Goal: Task Accomplishment & Management: Manage account settings

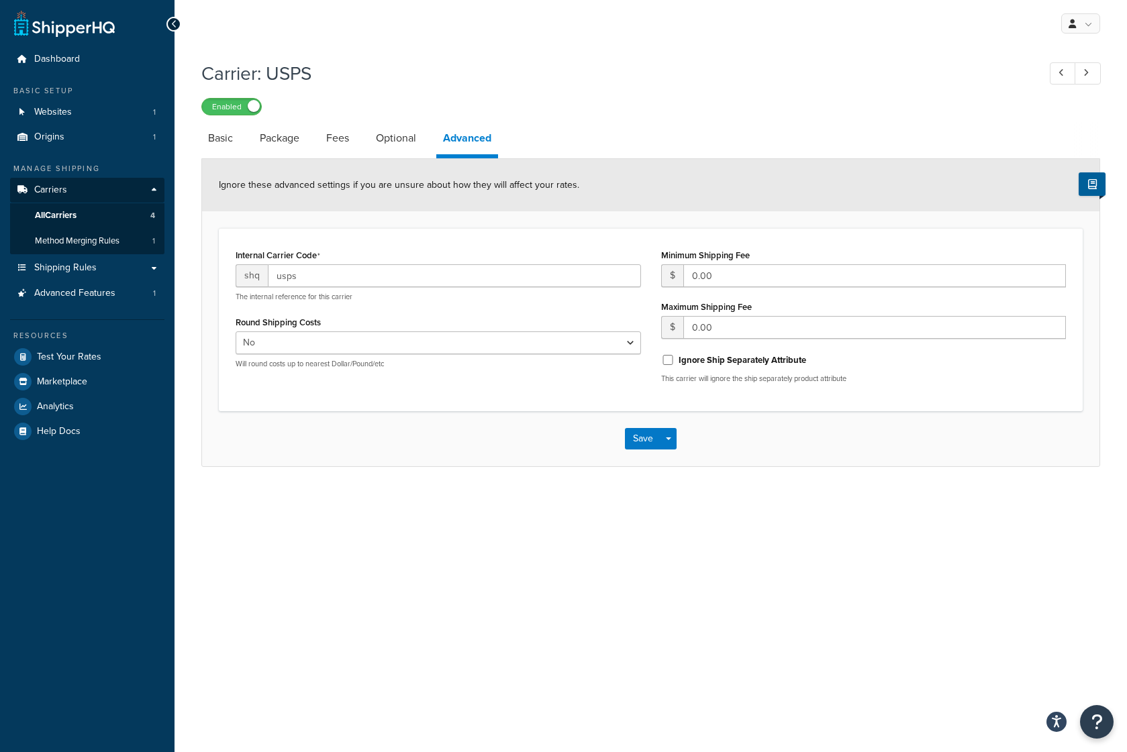
select select "false"
click at [40, 110] on span "Websites" at bounding box center [53, 112] width 38 height 11
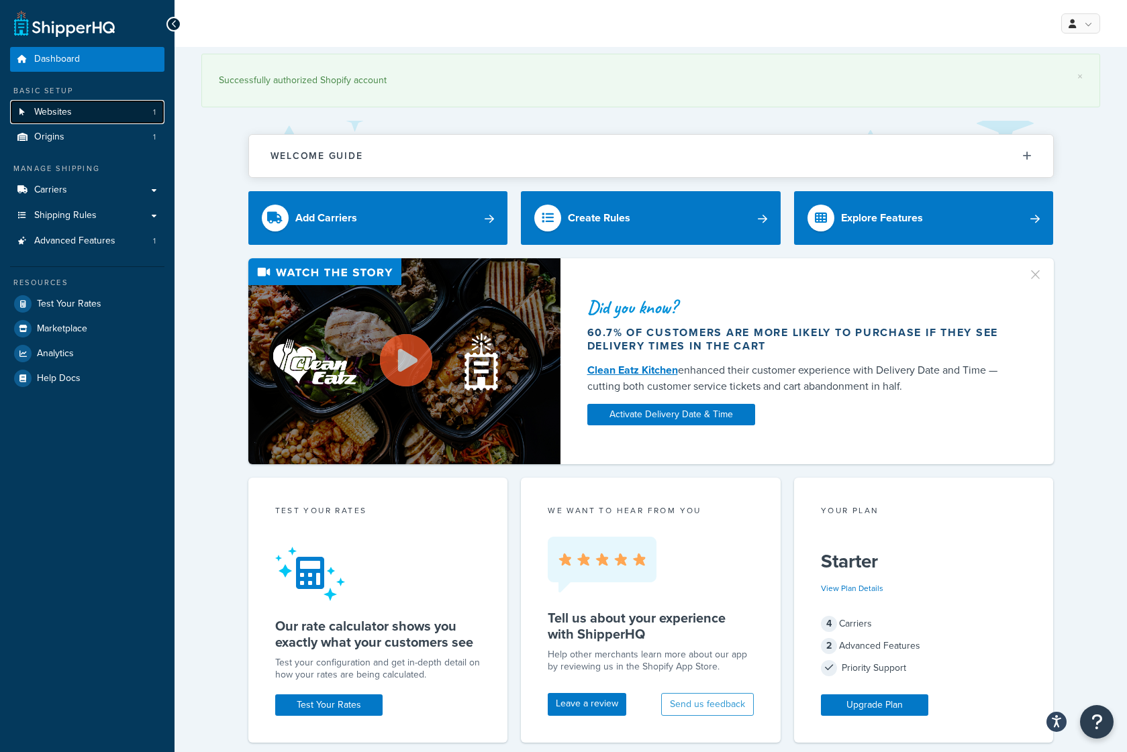
click at [72, 115] on link "Websites 1" at bounding box center [87, 112] width 154 height 25
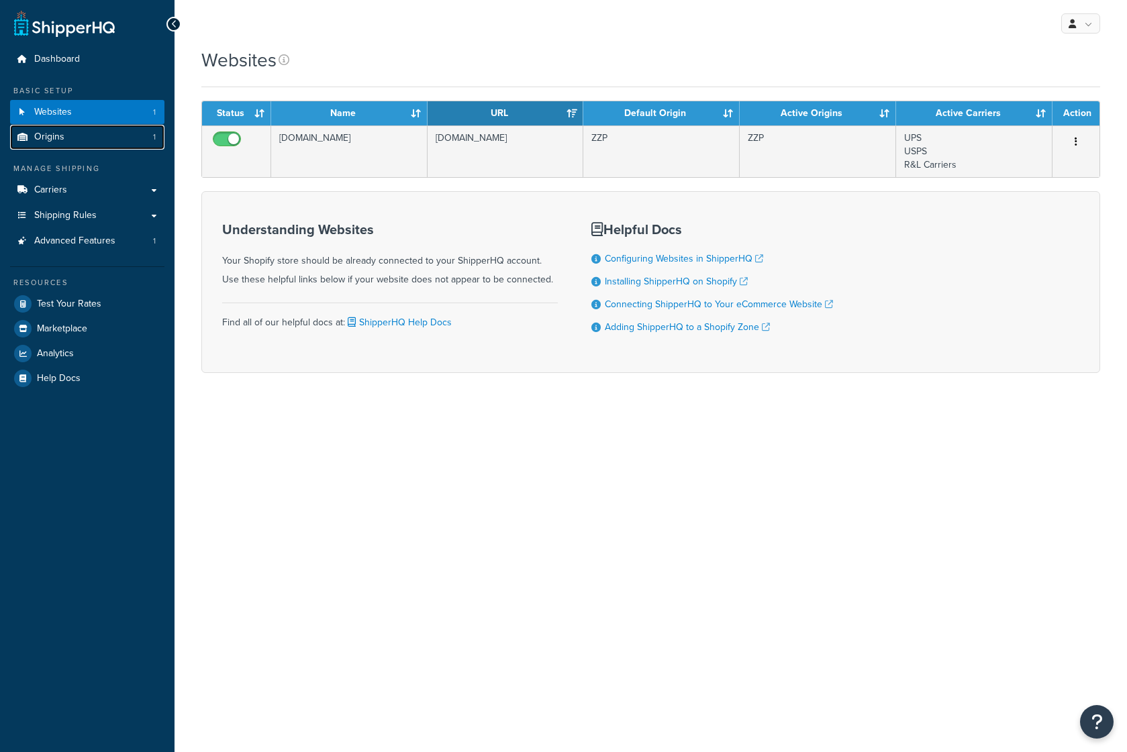
click at [71, 132] on link "Origins 1" at bounding box center [87, 137] width 154 height 25
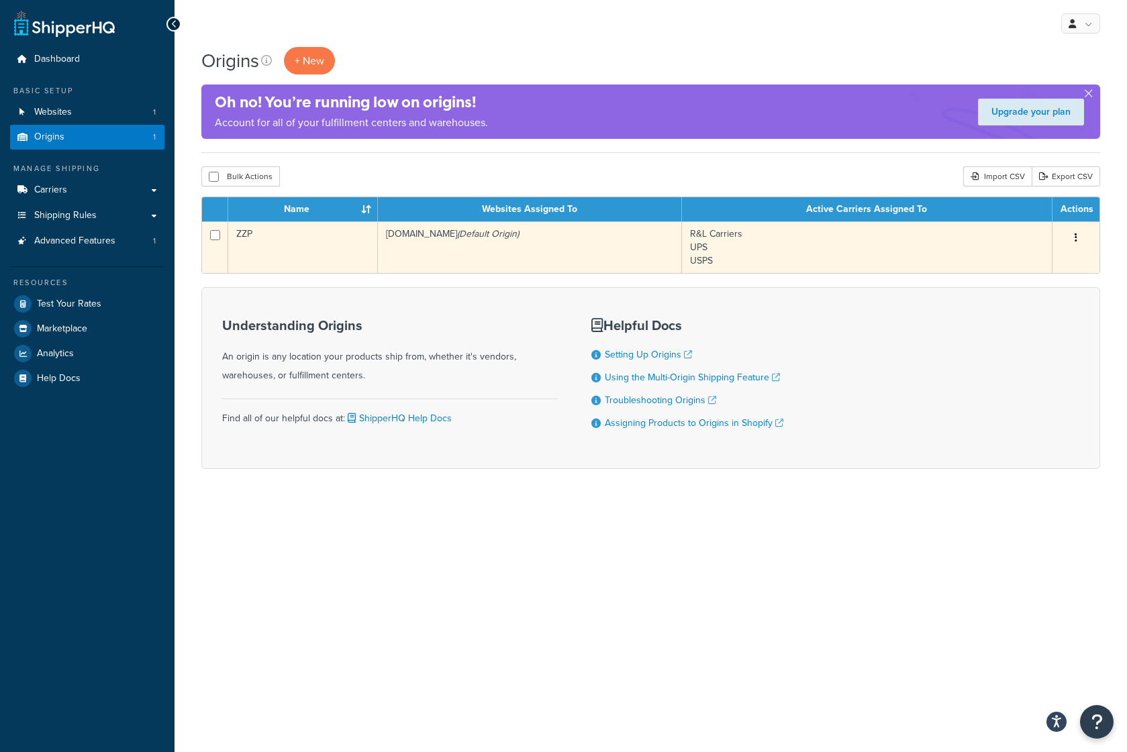
click at [514, 265] on td "zzperformance-full-site.myshopify.com (Default Origin)" at bounding box center [530, 247] width 304 height 52
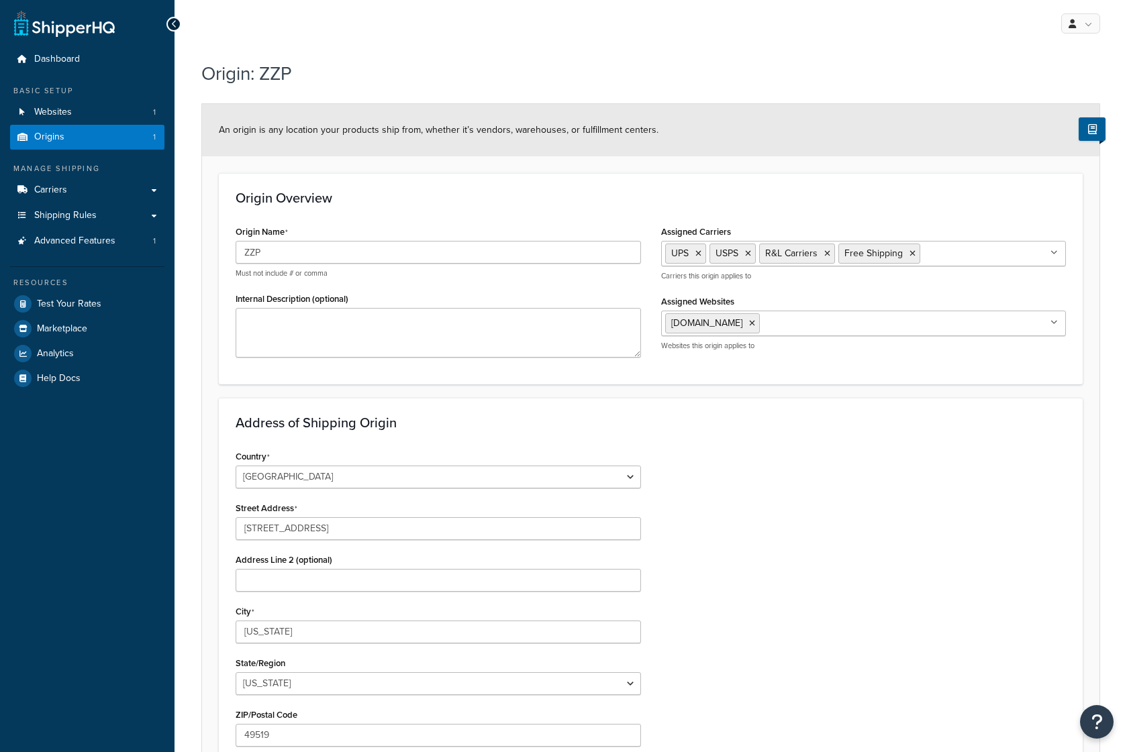
select select "22"
click at [107, 193] on link "Carriers" at bounding box center [87, 190] width 154 height 25
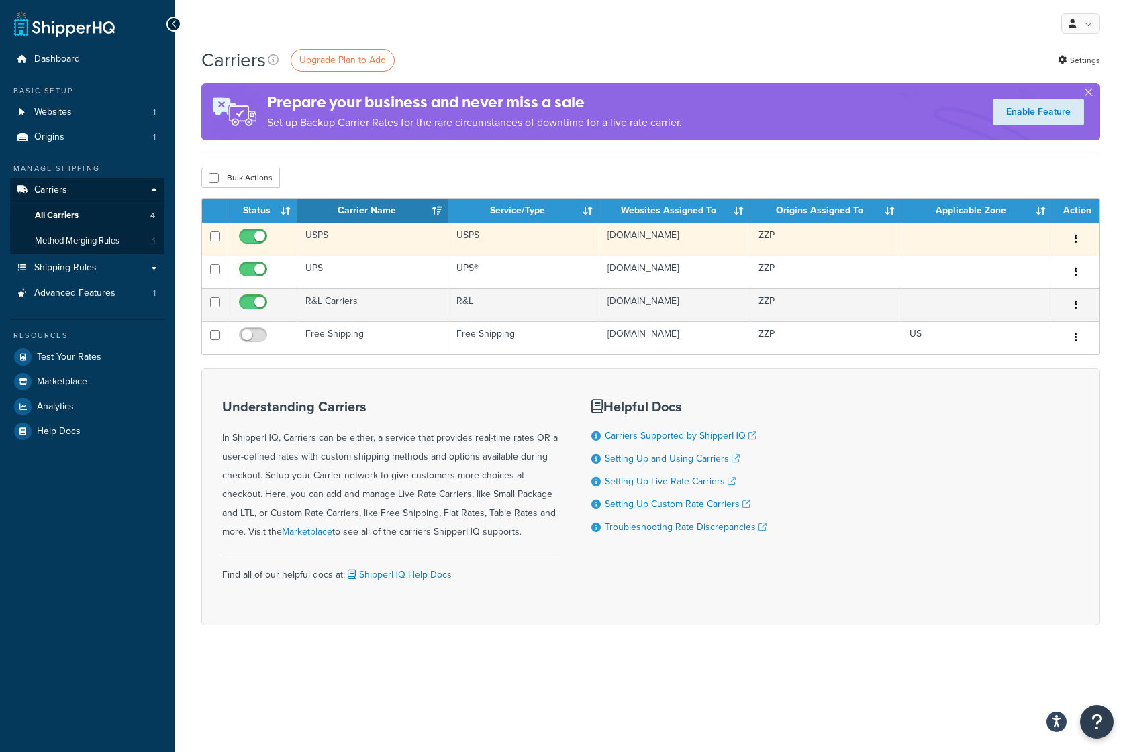
click at [389, 246] on td "USPS" at bounding box center [372, 239] width 151 height 33
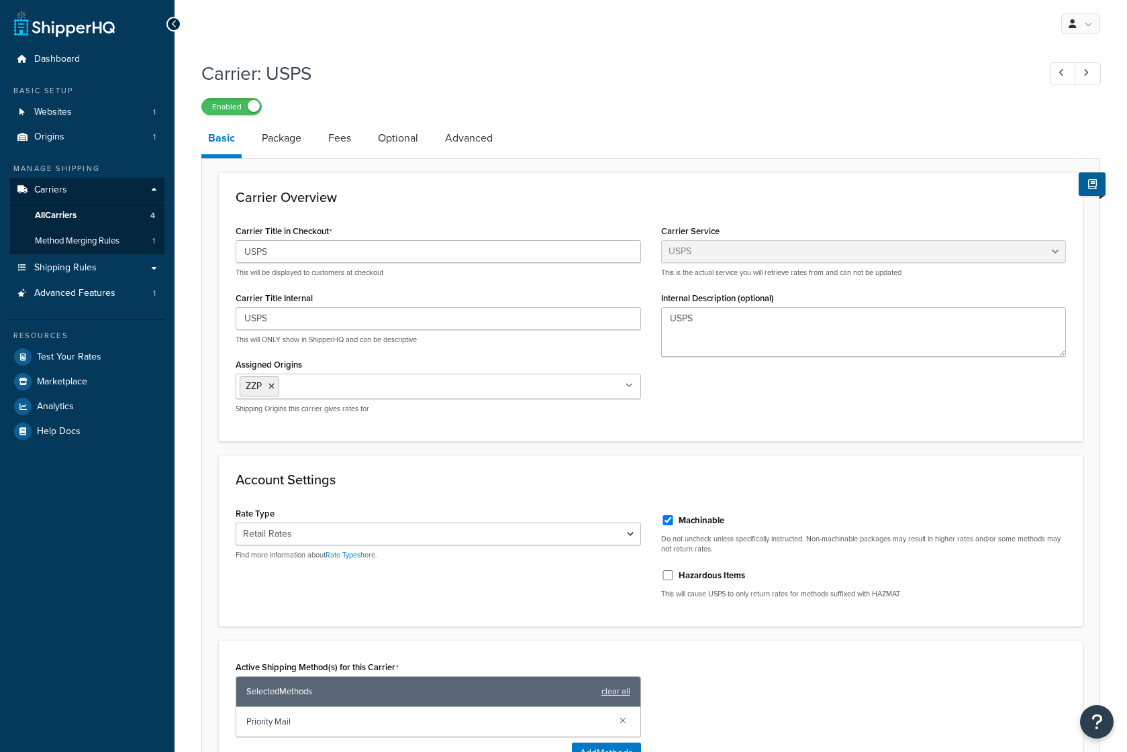
select select "usps"
click at [281, 138] on link "Package" at bounding box center [281, 138] width 53 height 32
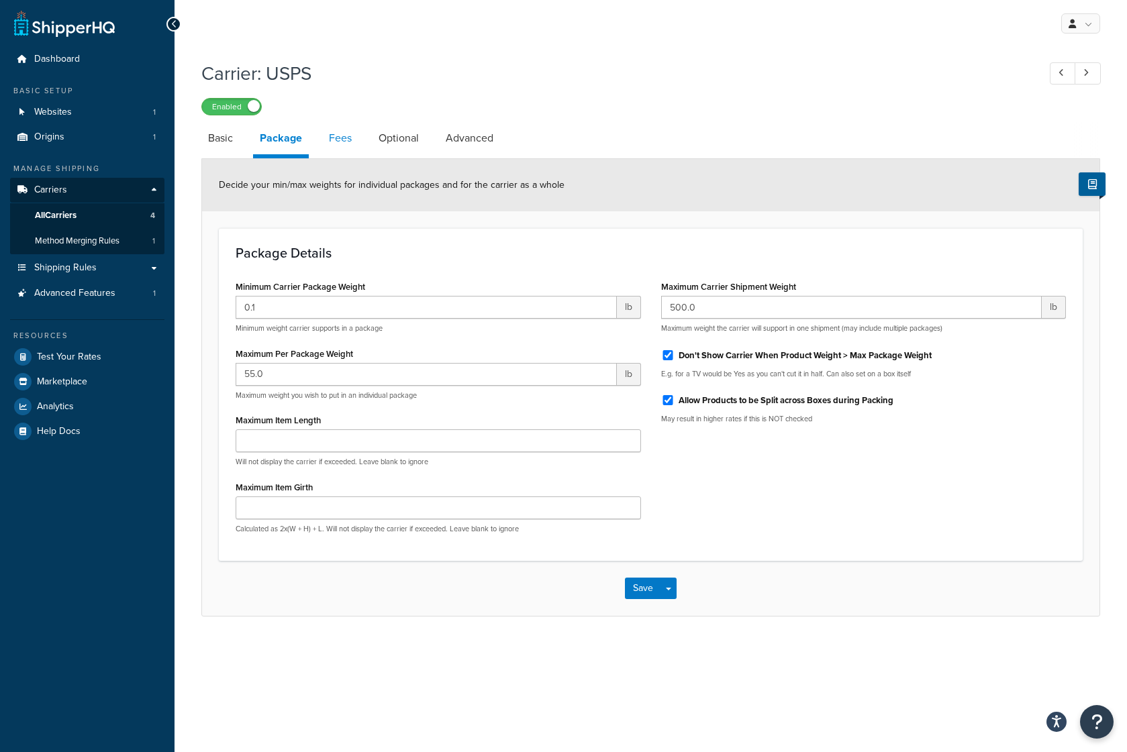
click at [348, 138] on link "Fees" at bounding box center [340, 138] width 36 height 32
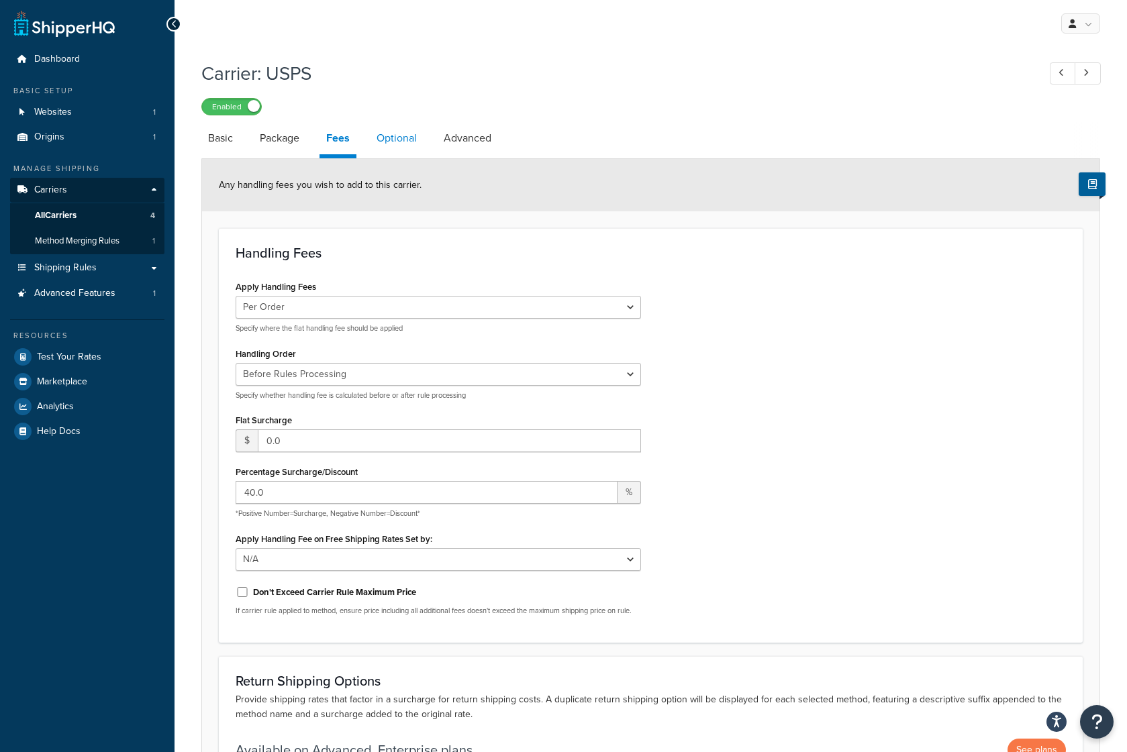
click at [411, 139] on link "Optional" at bounding box center [397, 138] width 54 height 32
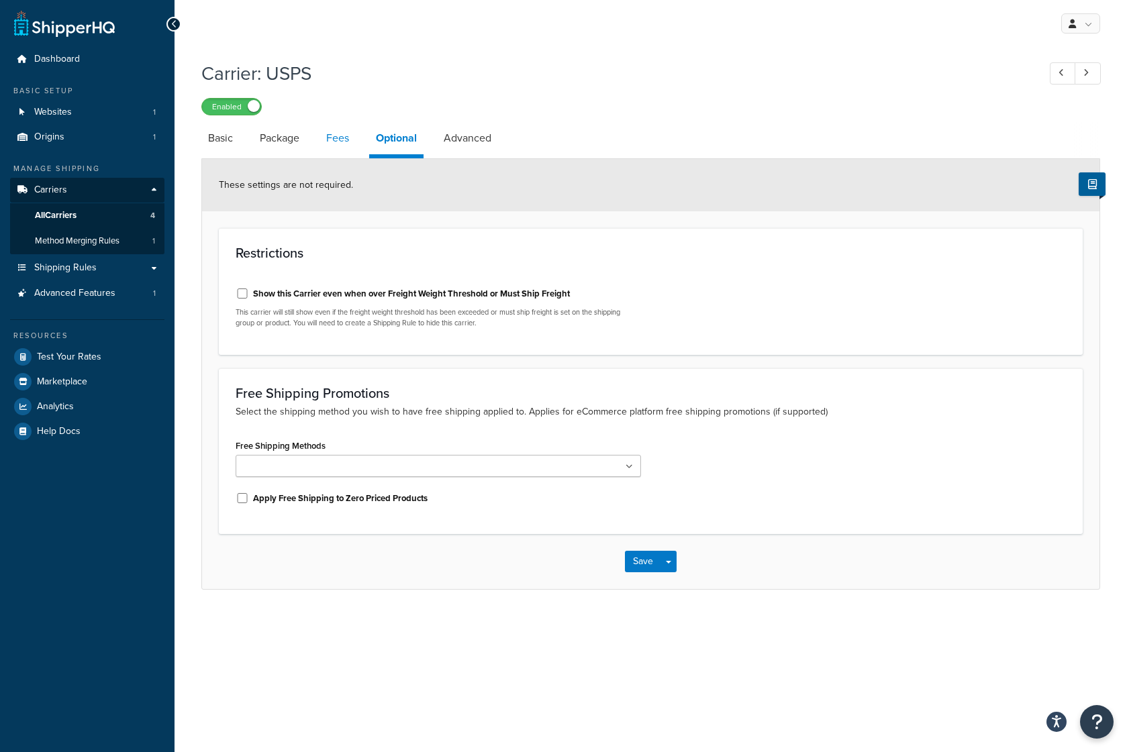
click at [335, 141] on link "Fees" at bounding box center [337, 138] width 36 height 32
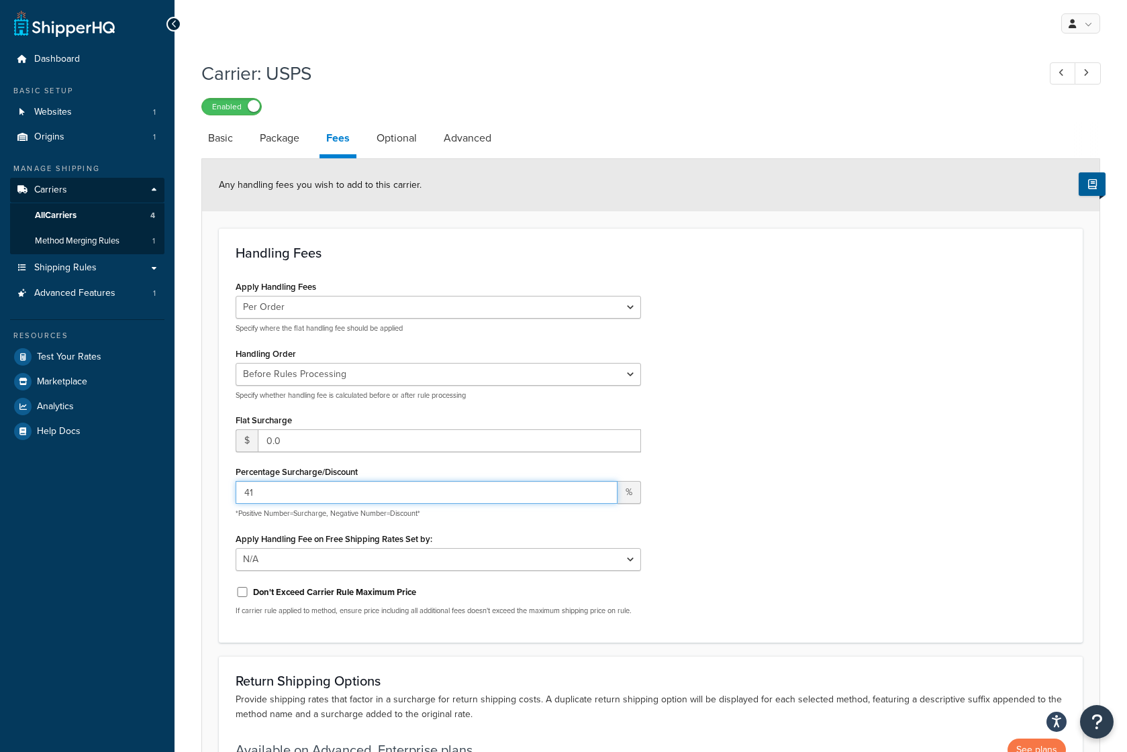
type input "42"
drag, startPoint x: 317, startPoint y: 491, endPoint x: 216, endPoint y: 483, distance: 101.0
click at [216, 483] on form "Any handling fees you wish to add to this carrier. Handling Fees Apply Handling…" at bounding box center [650, 496] width 897 height 675
click at [801, 362] on div "Apply Handling Fees Per Order Per Item Per Package Specify where the flat handl…" at bounding box center [651, 451] width 850 height 349
click at [393, 129] on link "Optional" at bounding box center [397, 138] width 54 height 32
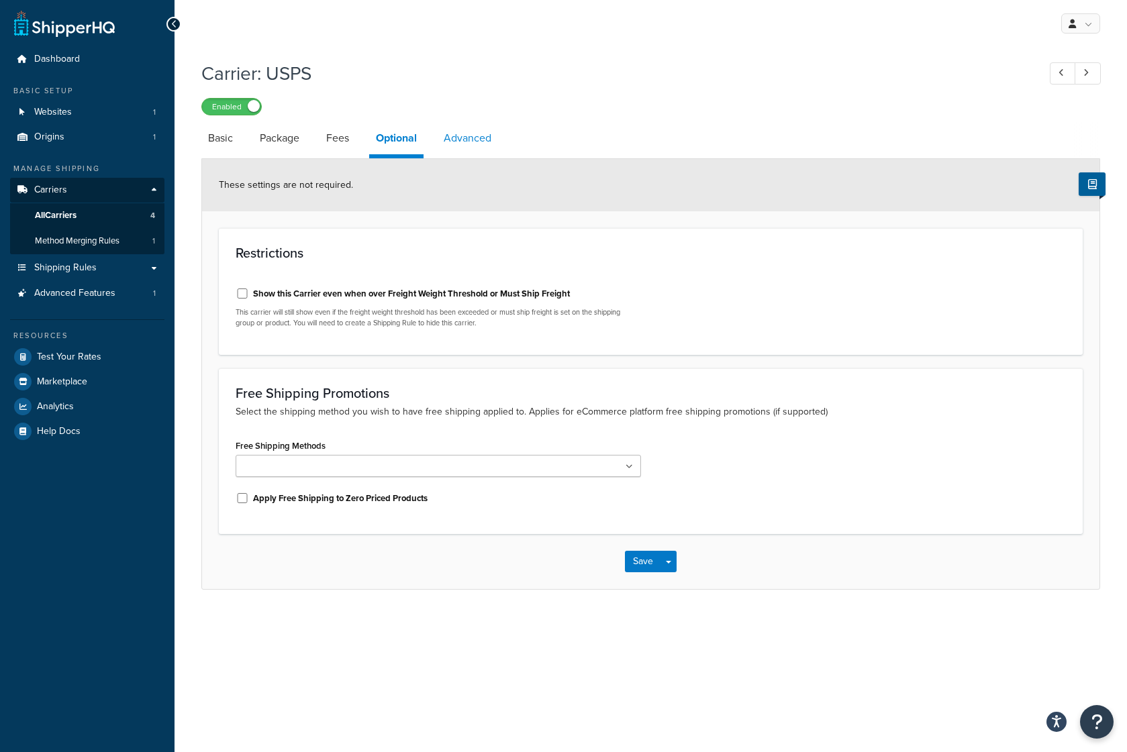
click at [479, 144] on link "Advanced" at bounding box center [467, 138] width 61 height 32
select select "false"
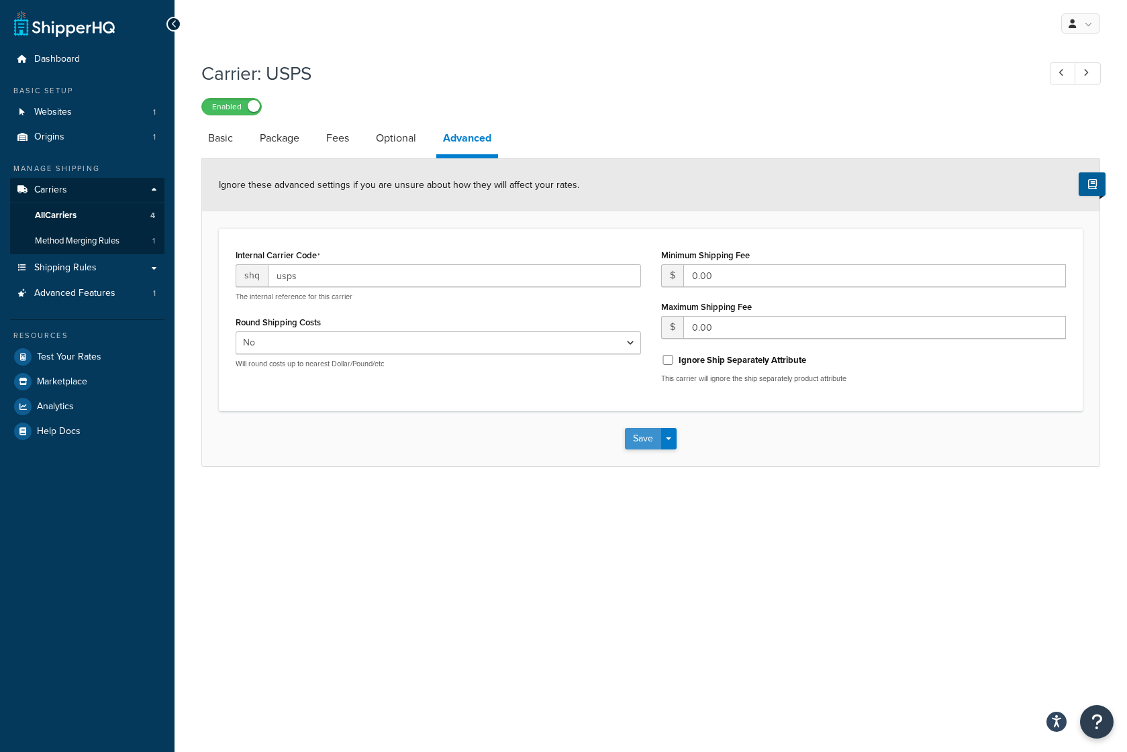
click at [644, 442] on button "Save" at bounding box center [643, 438] width 36 height 21
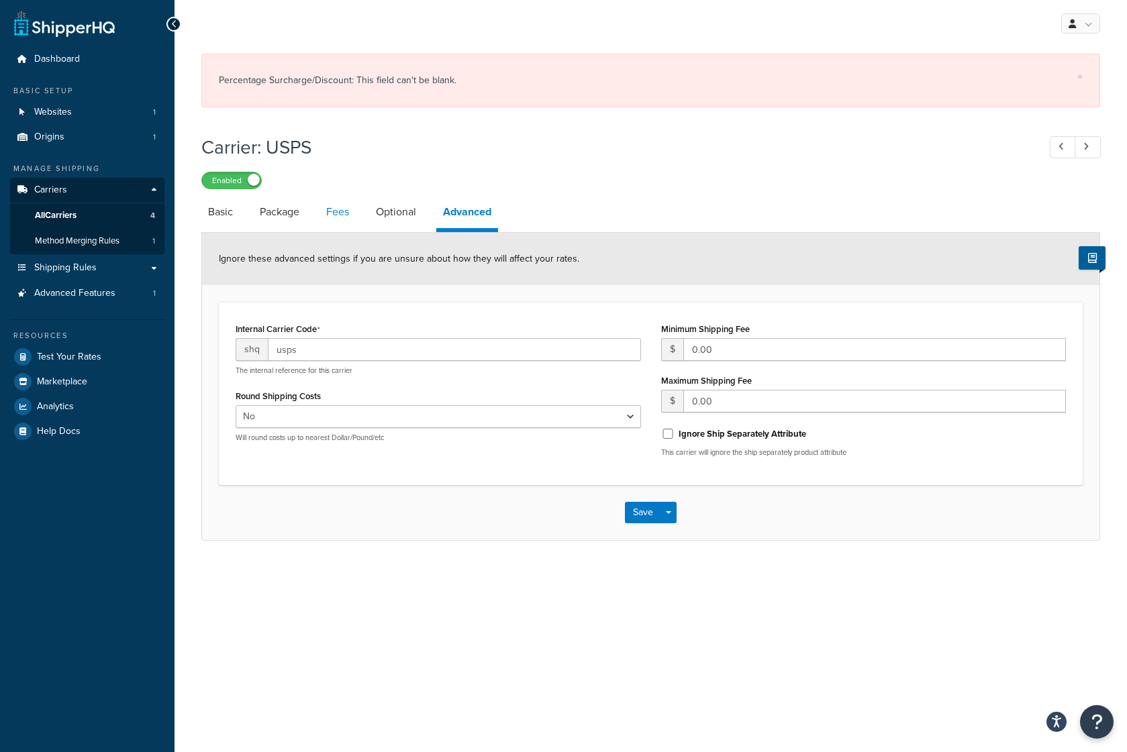
click at [355, 216] on link "Fees" at bounding box center [337, 212] width 36 height 32
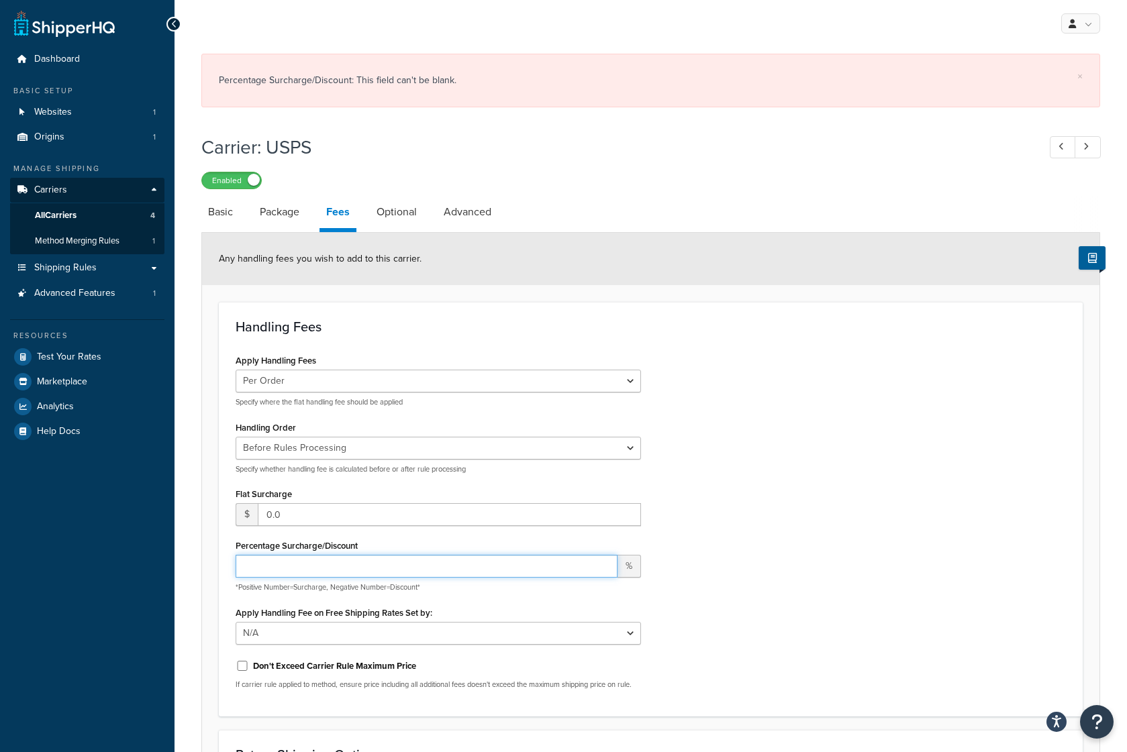
click at [324, 564] on input "Percentage Surcharge/Discount" at bounding box center [427, 566] width 382 height 23
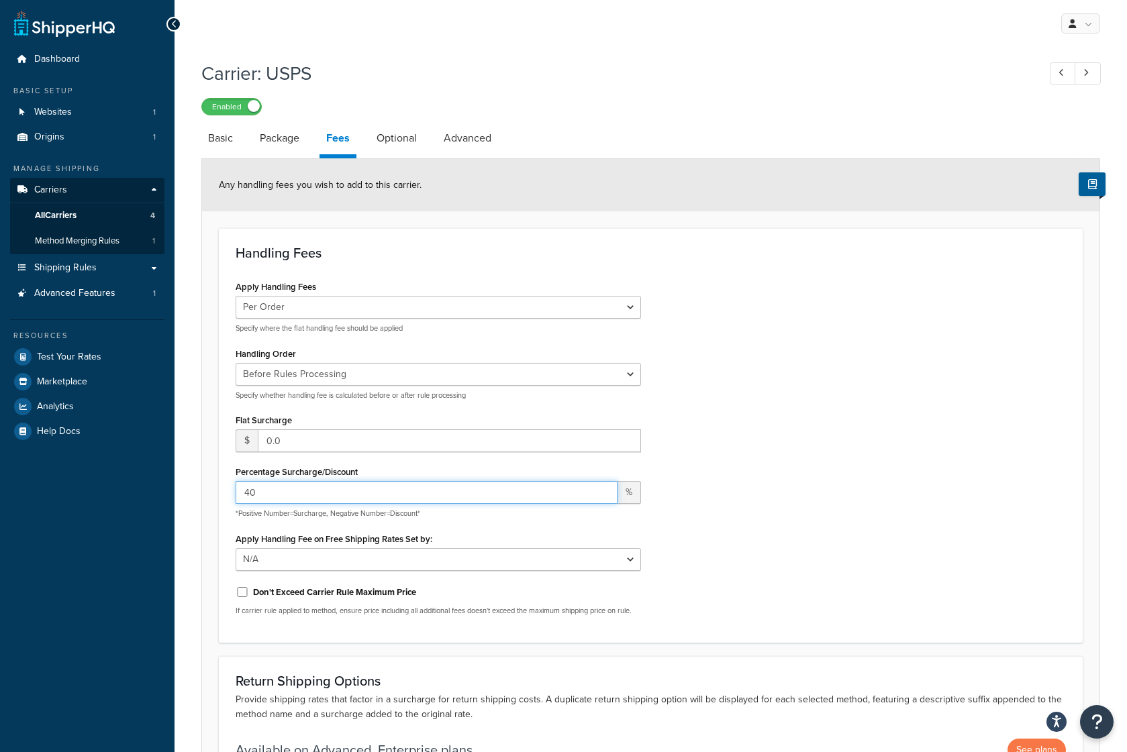
type input "40"
click at [838, 497] on div "Apply Handling Fees Per Order Per Item Per Package Specify where the flat handl…" at bounding box center [651, 451] width 850 height 349
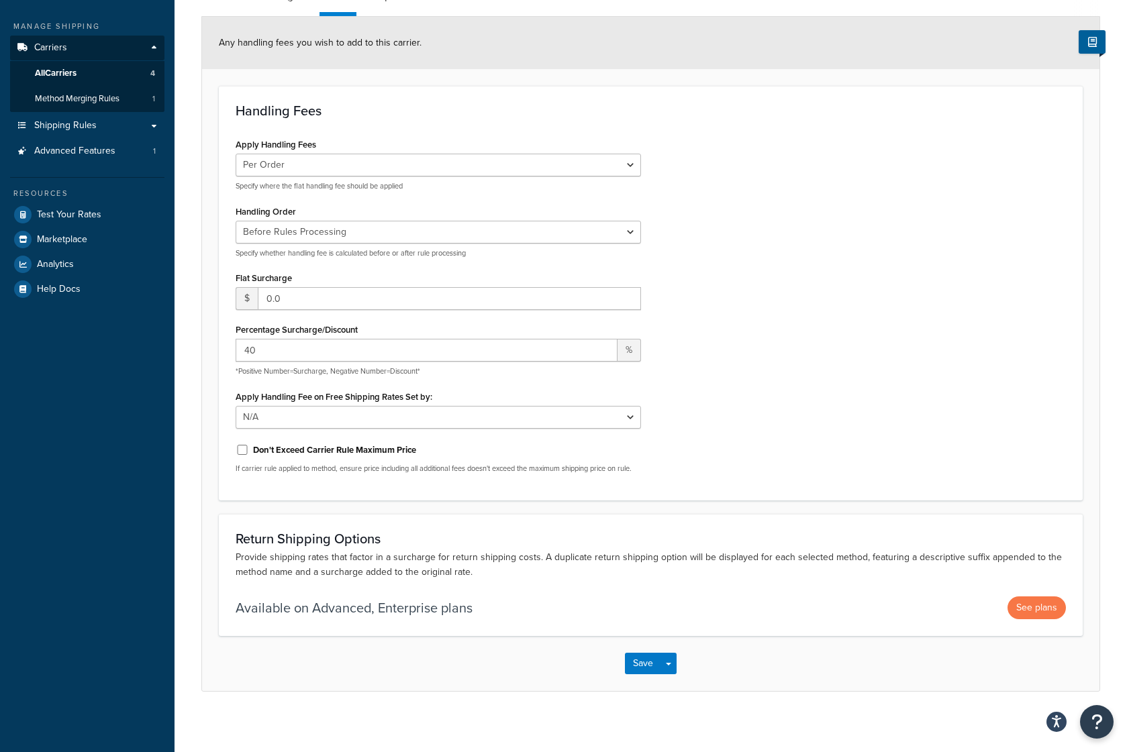
scroll to position [160, 0]
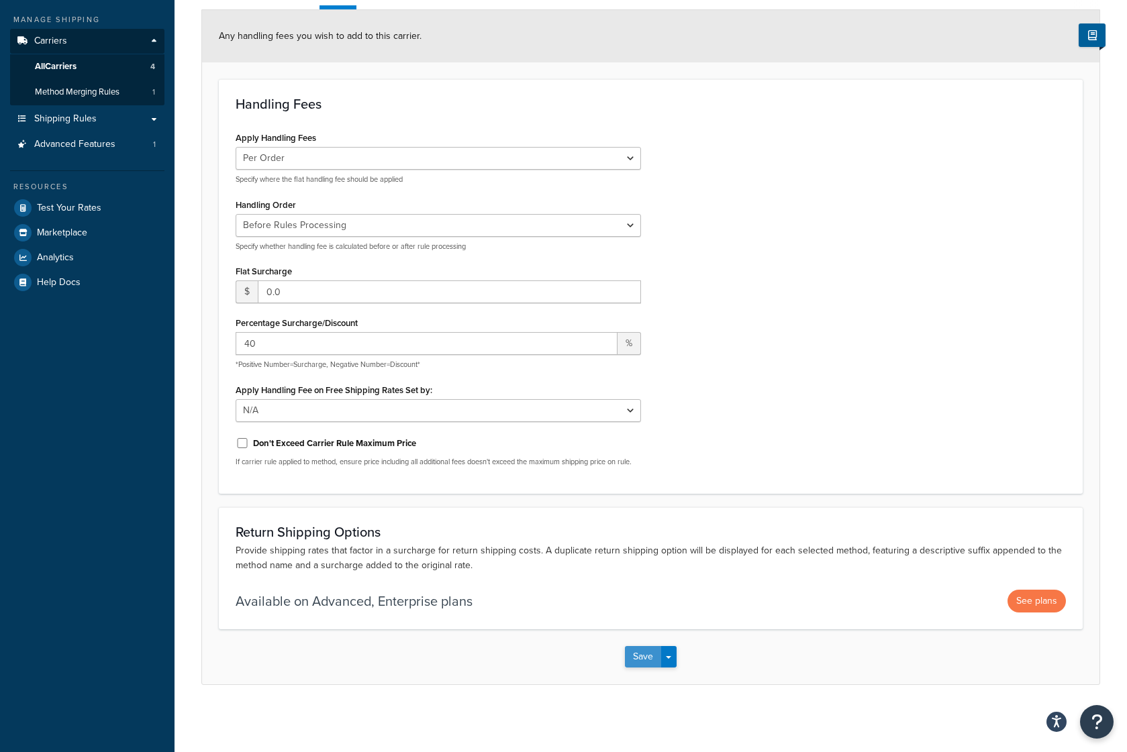
click at [640, 664] on button "Save" at bounding box center [643, 656] width 36 height 21
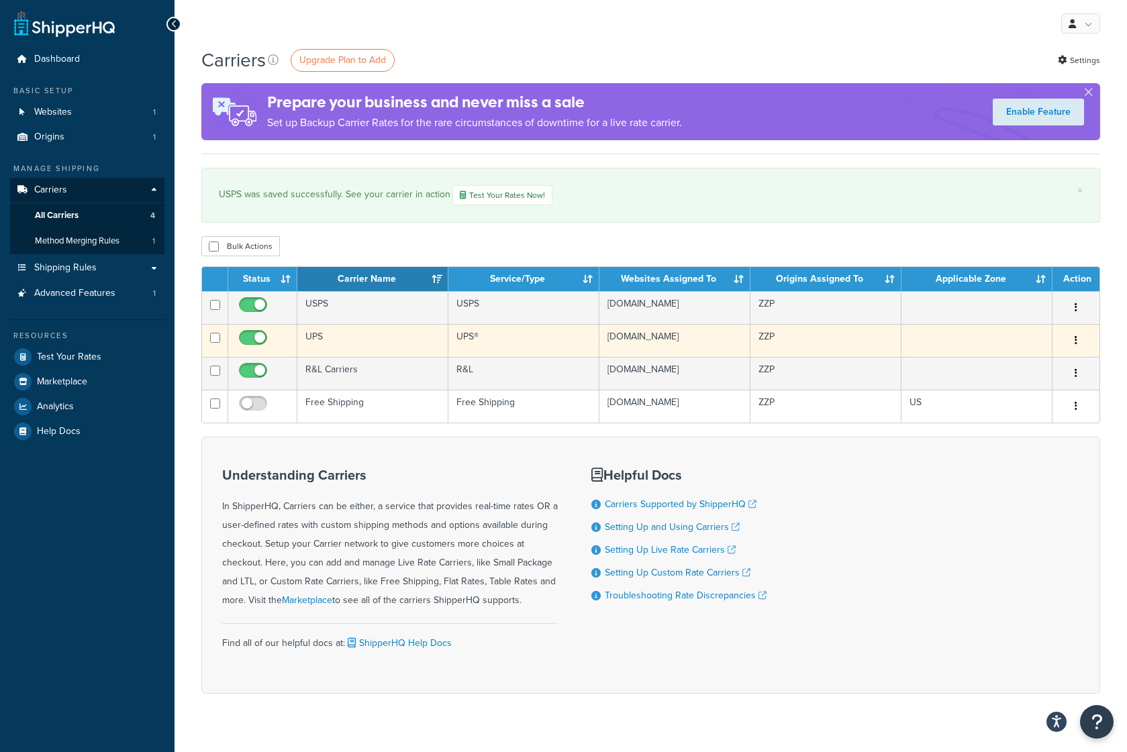
click at [352, 347] on td "UPS" at bounding box center [372, 340] width 151 height 33
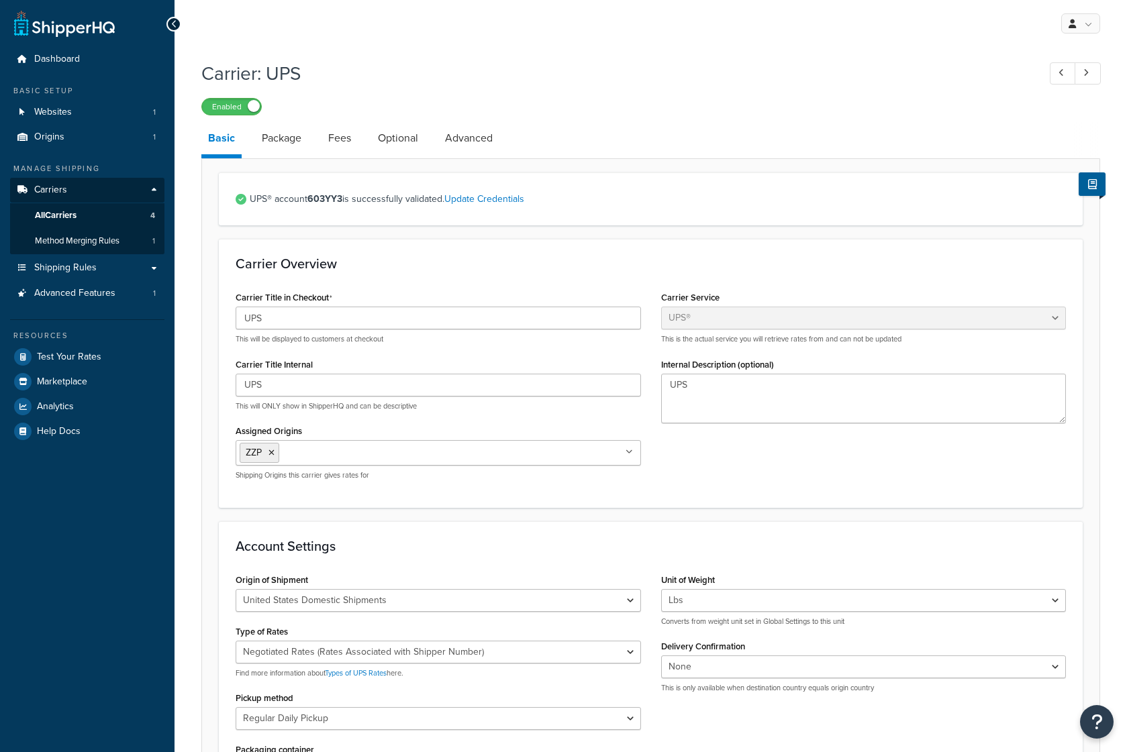
select select "ups"
click at [352, 347] on div "Carrier Title in Checkout UPS This will be displayed to customers at checkout C…" at bounding box center [439, 389] width 426 height 203
click at [275, 141] on link "Package" at bounding box center [281, 138] width 53 height 32
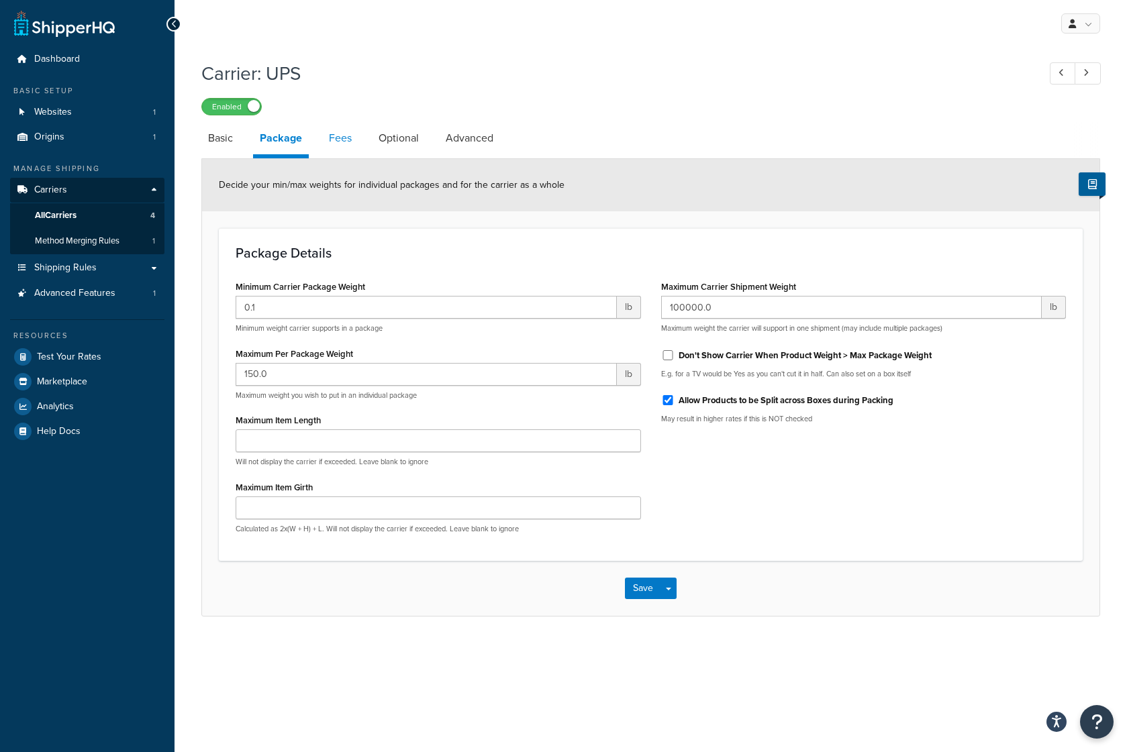
click at [346, 139] on link "Fees" at bounding box center [340, 138] width 36 height 32
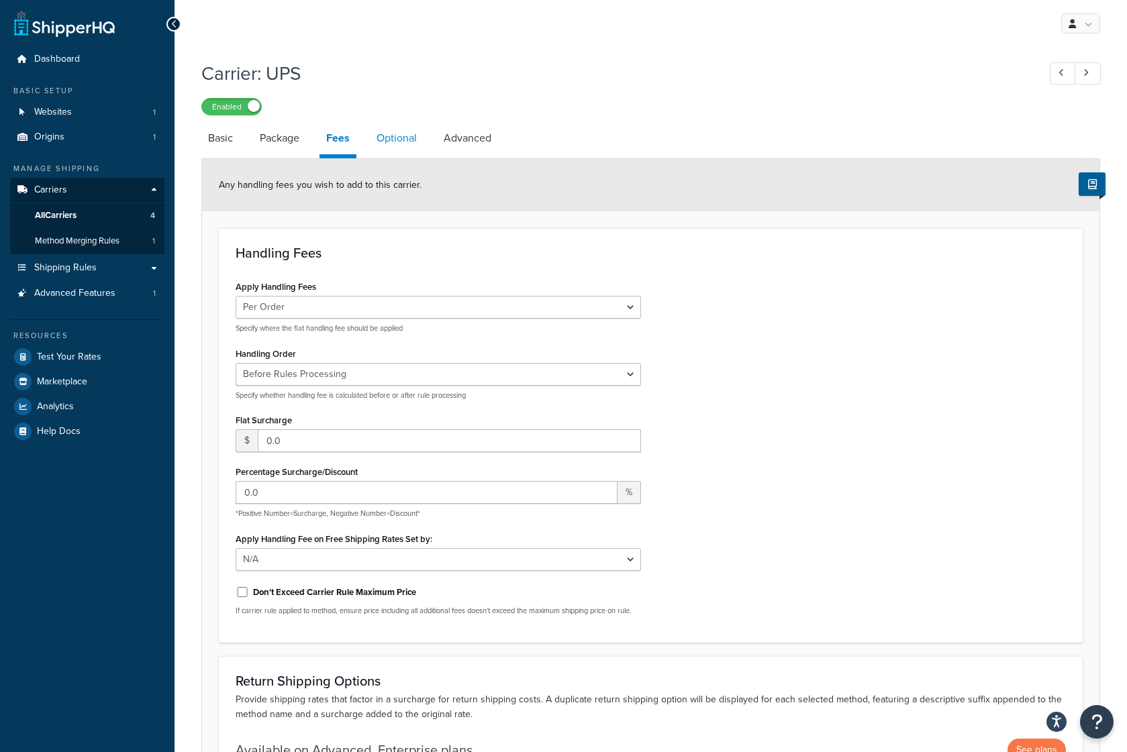
click at [393, 138] on link "Optional" at bounding box center [397, 138] width 54 height 32
select select "business"
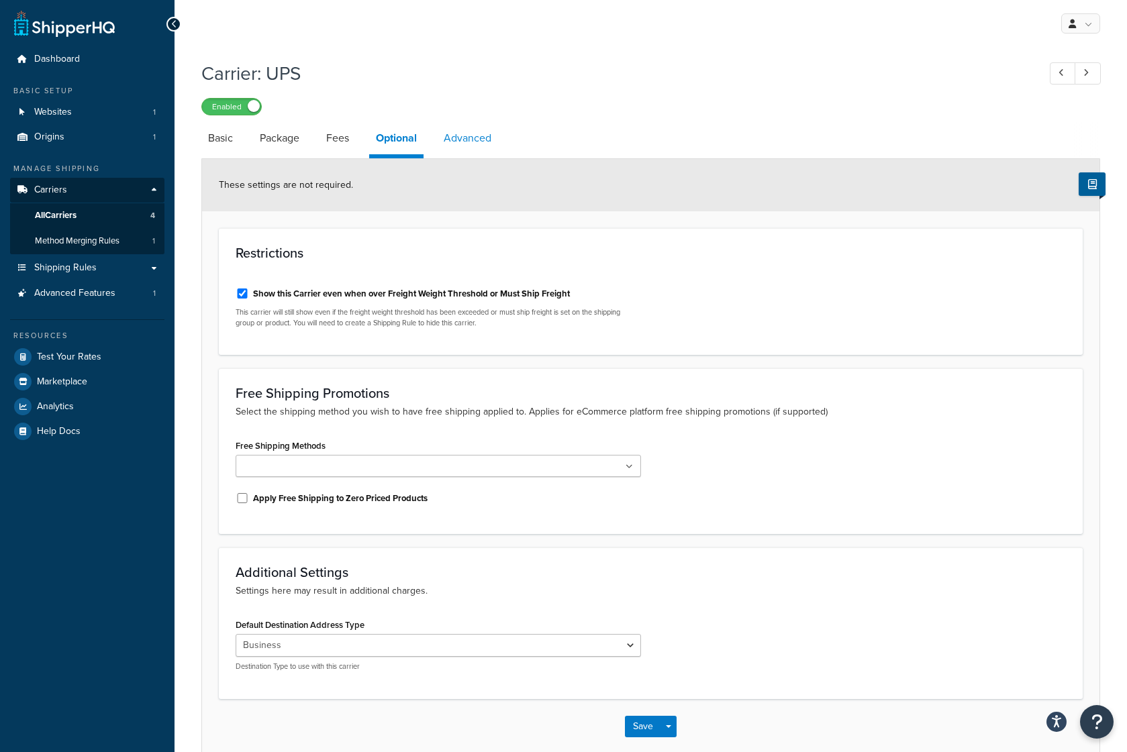
click at [494, 138] on link "Advanced" at bounding box center [467, 138] width 61 height 32
select select "false"
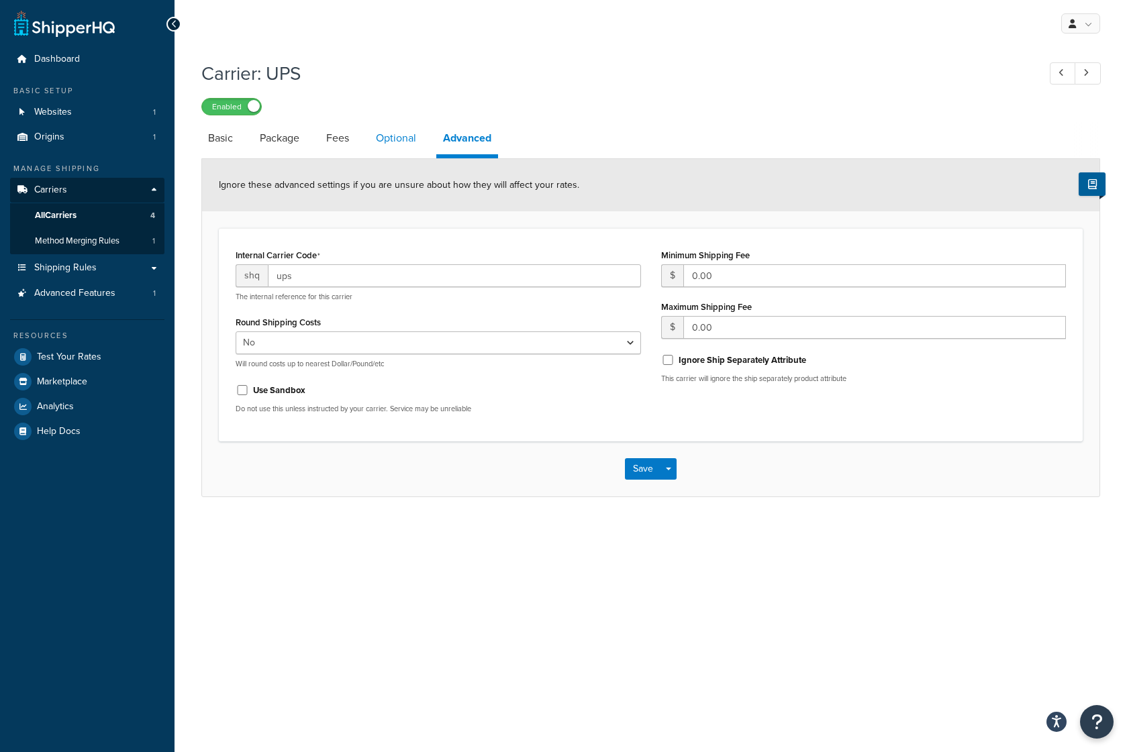
click at [408, 138] on link "Optional" at bounding box center [396, 138] width 54 height 32
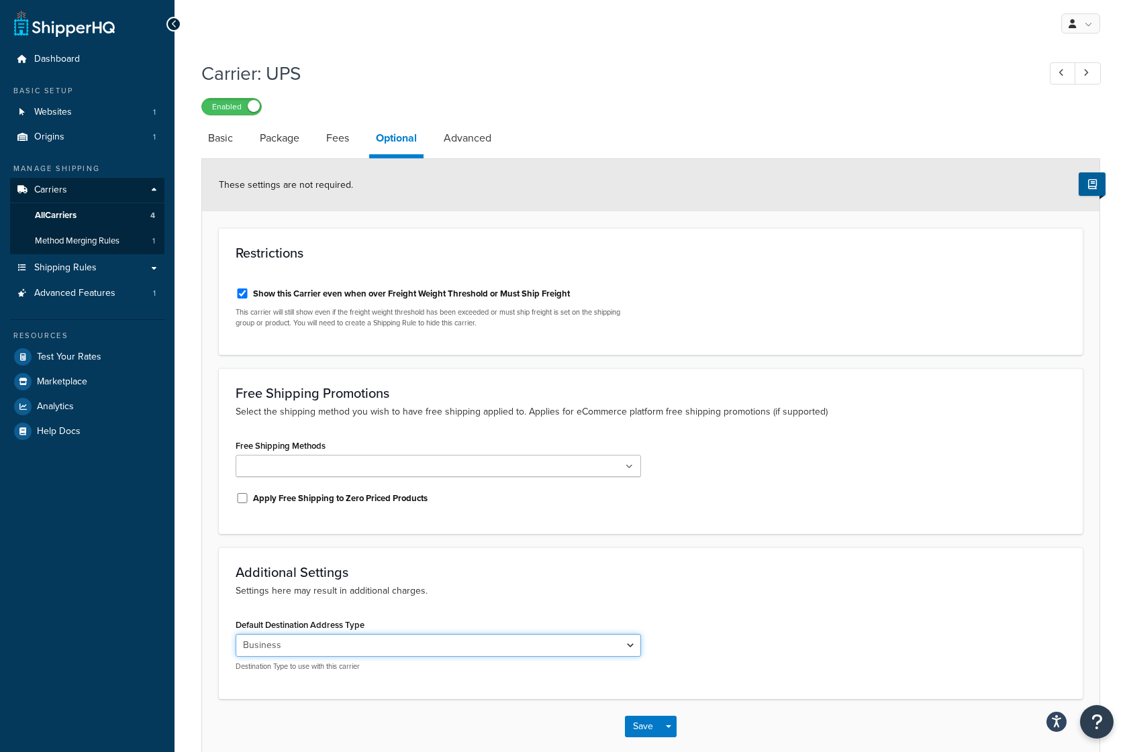
click at [416, 648] on select "Residential Business" at bounding box center [438, 645] width 405 height 23
select select "residential"
click at [640, 730] on button "Save" at bounding box center [643, 726] width 36 height 21
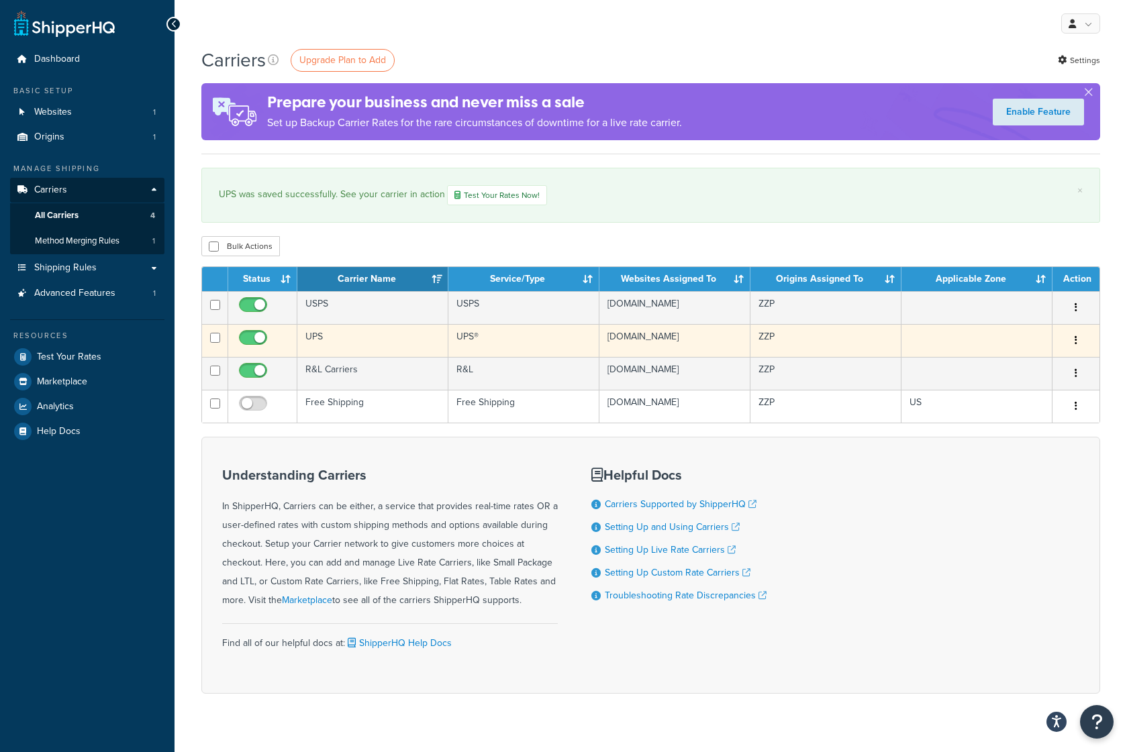
click at [375, 357] on td "UPS" at bounding box center [372, 340] width 151 height 33
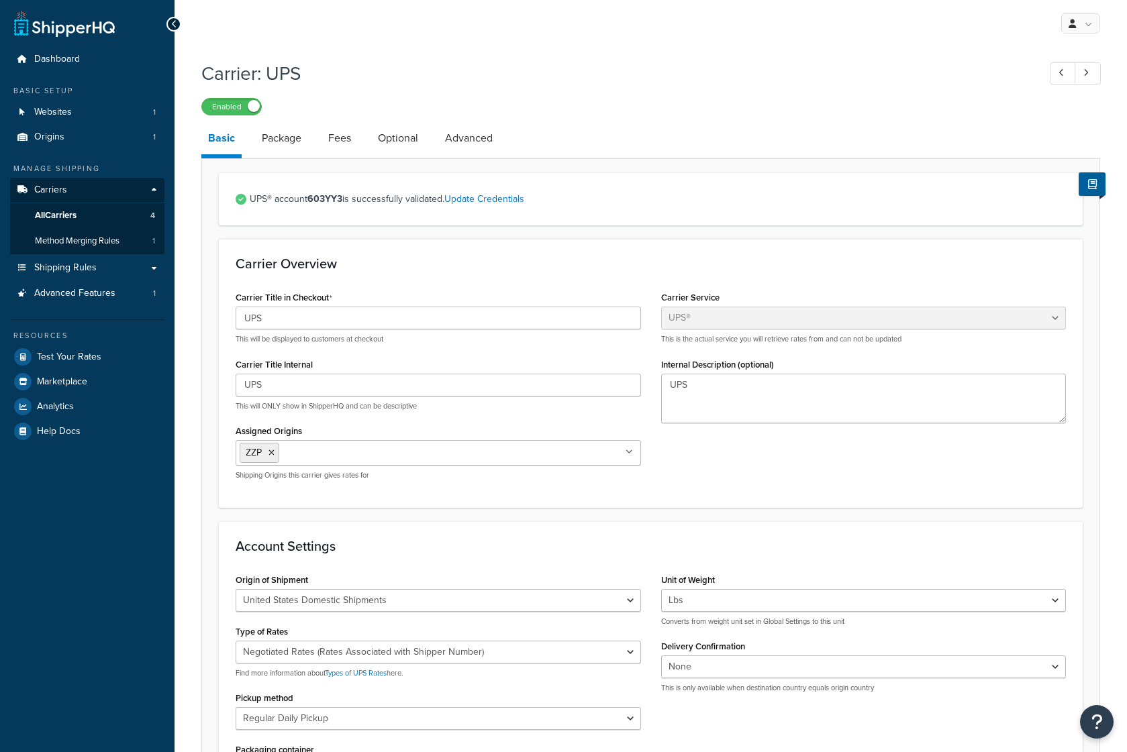
select select "ups"
click at [401, 146] on link "Optional" at bounding box center [398, 138] width 54 height 32
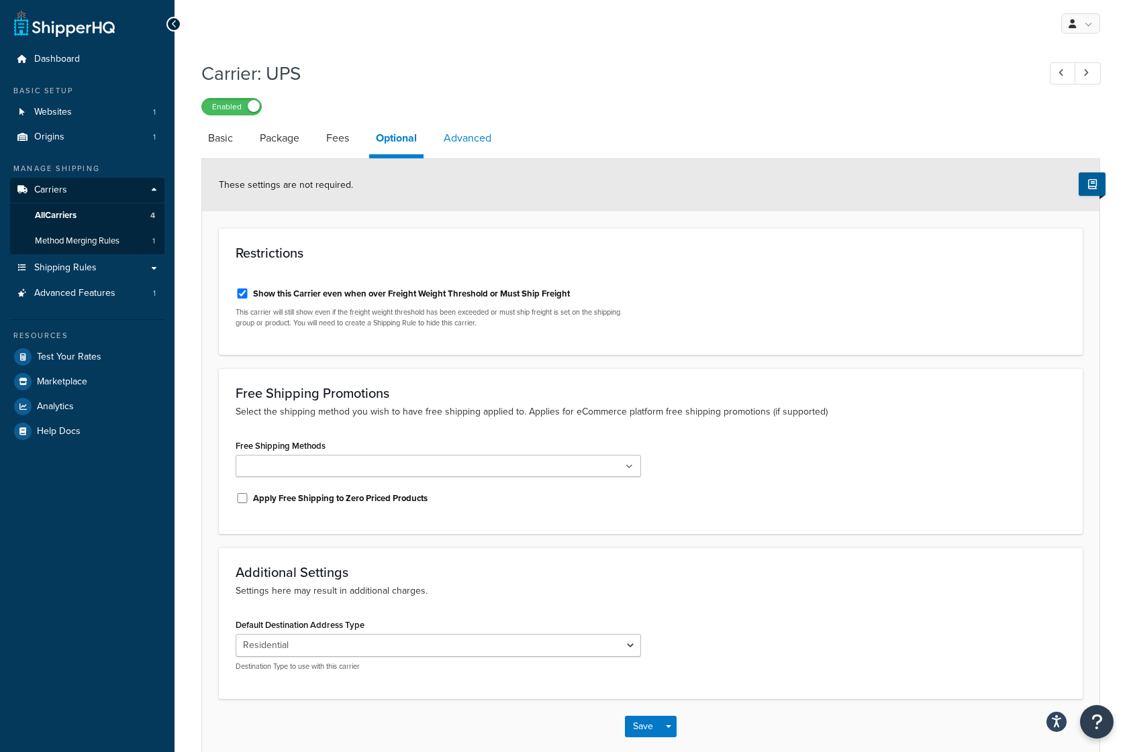
click at [468, 136] on link "Advanced" at bounding box center [467, 138] width 61 height 32
select select "false"
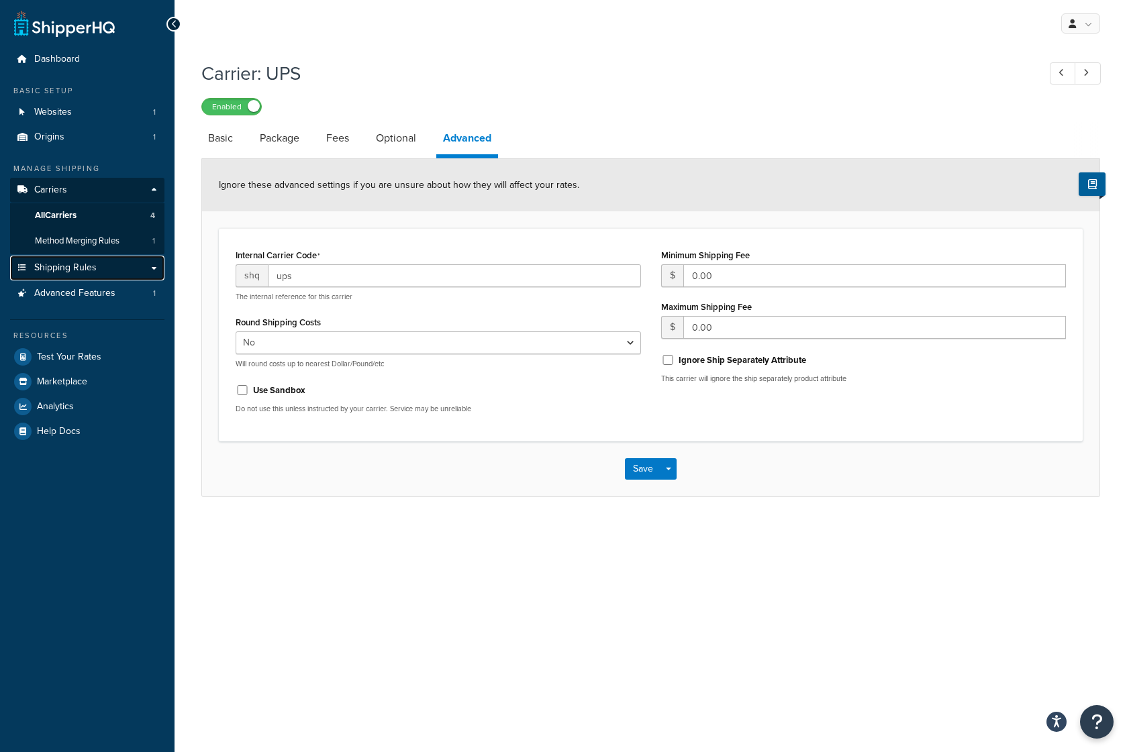
click at [107, 265] on link "Shipping Rules" at bounding box center [87, 268] width 154 height 25
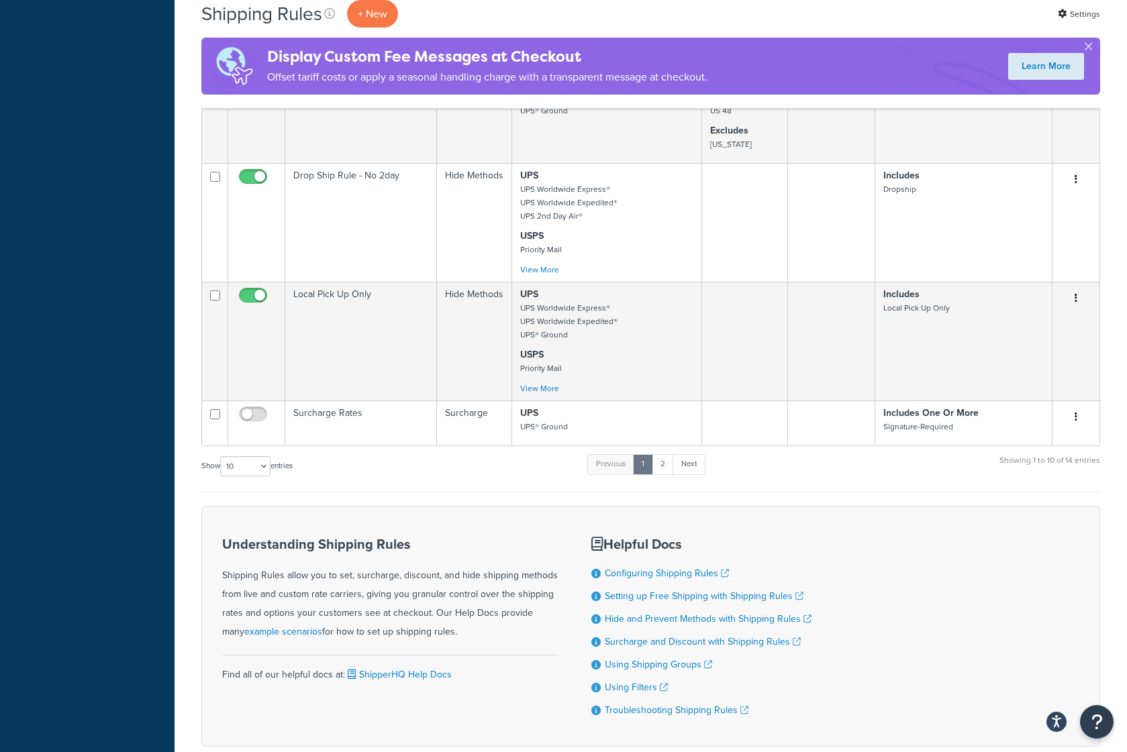
scroll to position [702, 0]
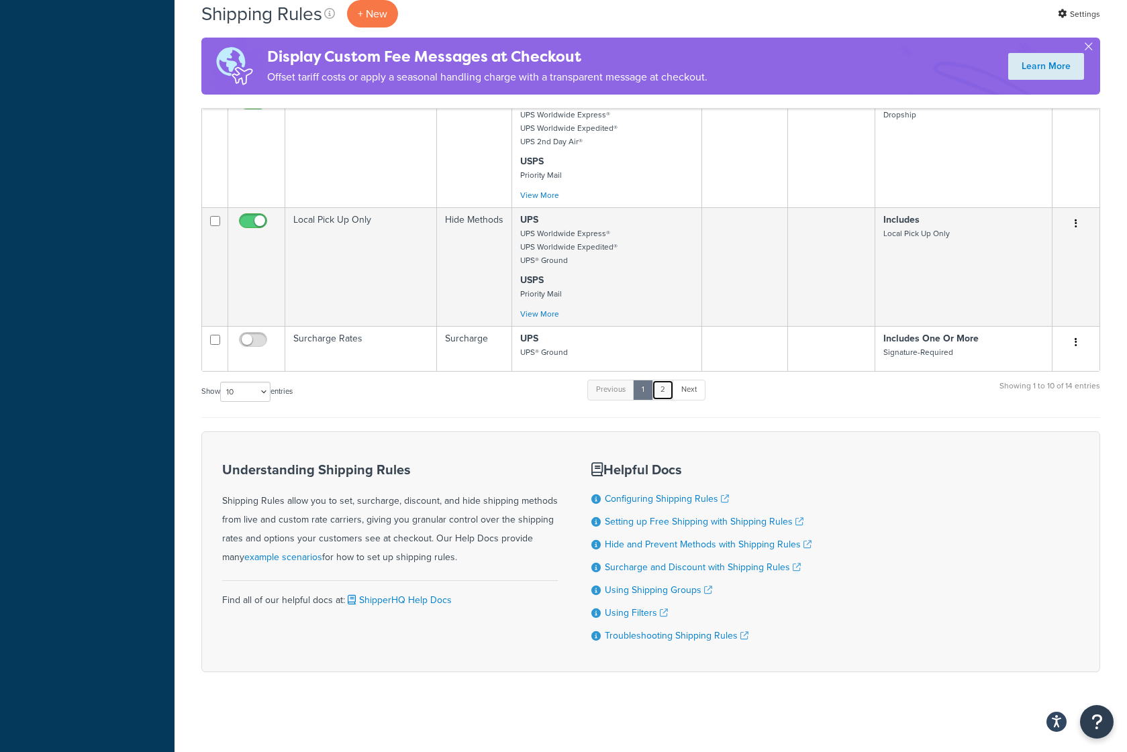
click at [669, 392] on link "2" at bounding box center [663, 390] width 22 height 20
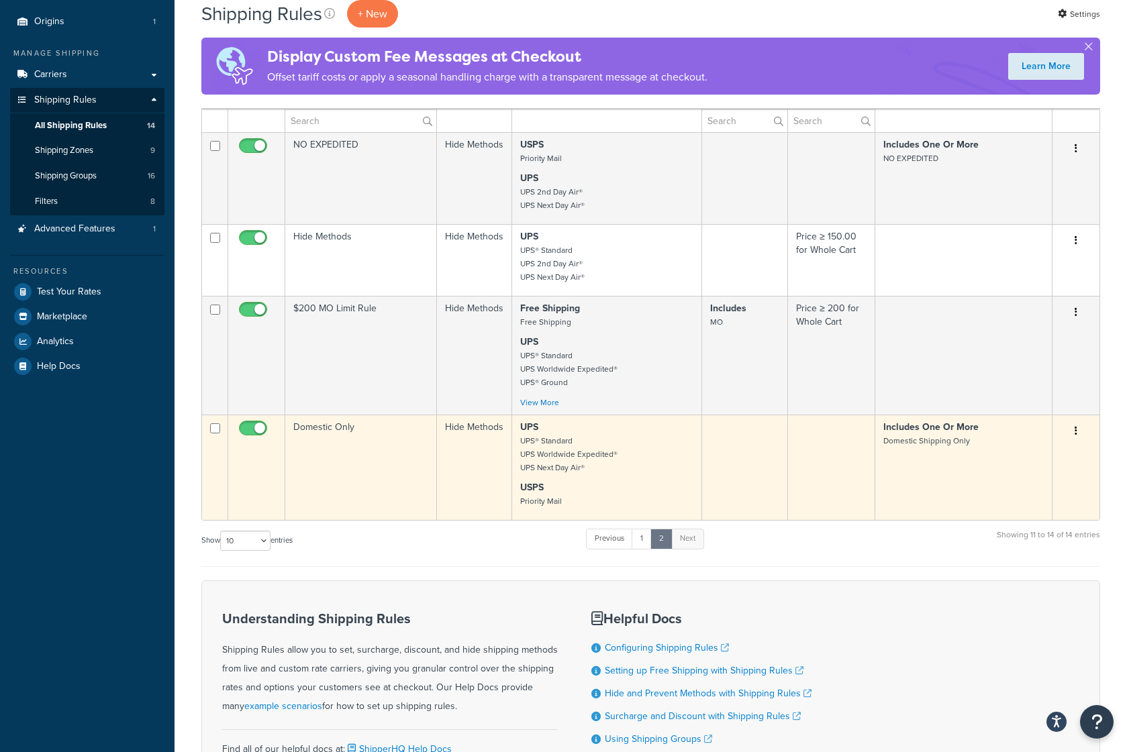
scroll to position [116, 0]
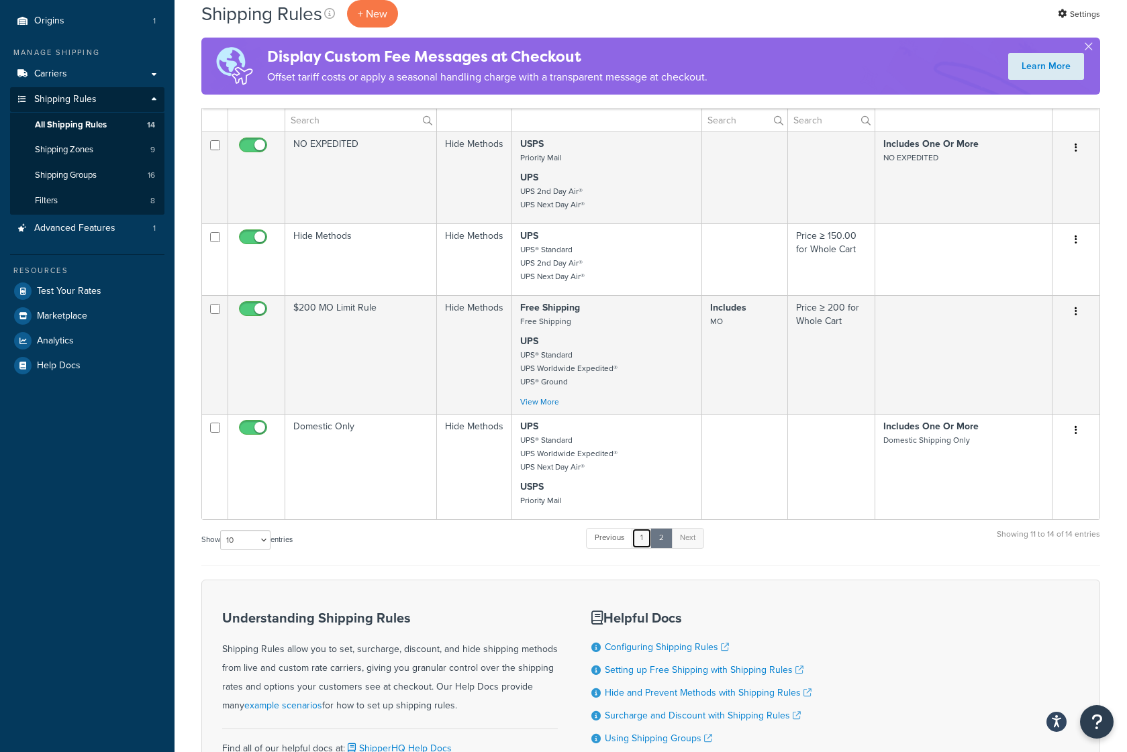
click at [644, 537] on link "1" at bounding box center [642, 538] width 20 height 20
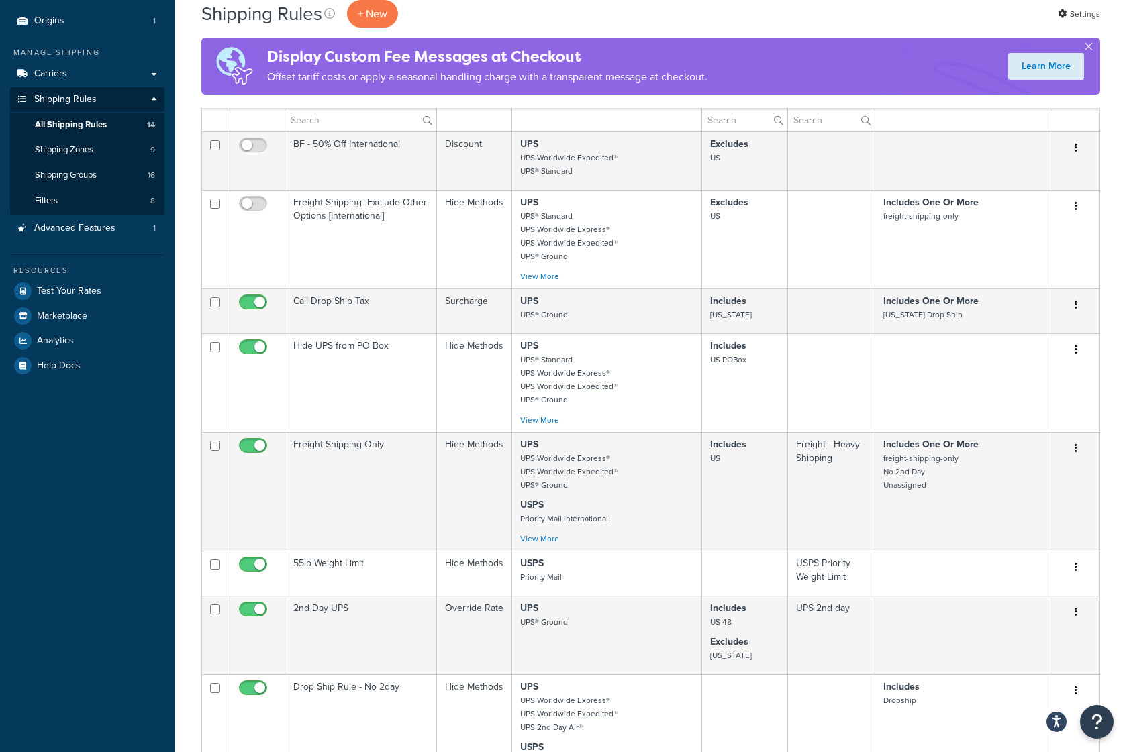
scroll to position [702, 0]
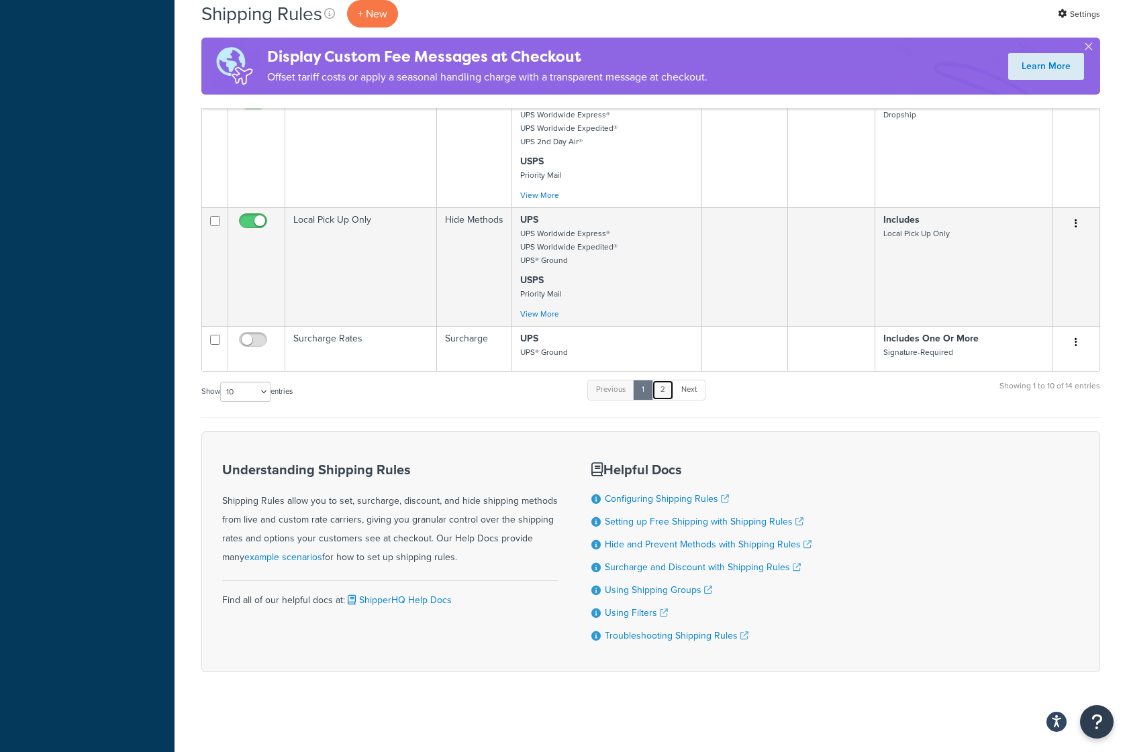
click at [666, 393] on link "2" at bounding box center [663, 390] width 22 height 20
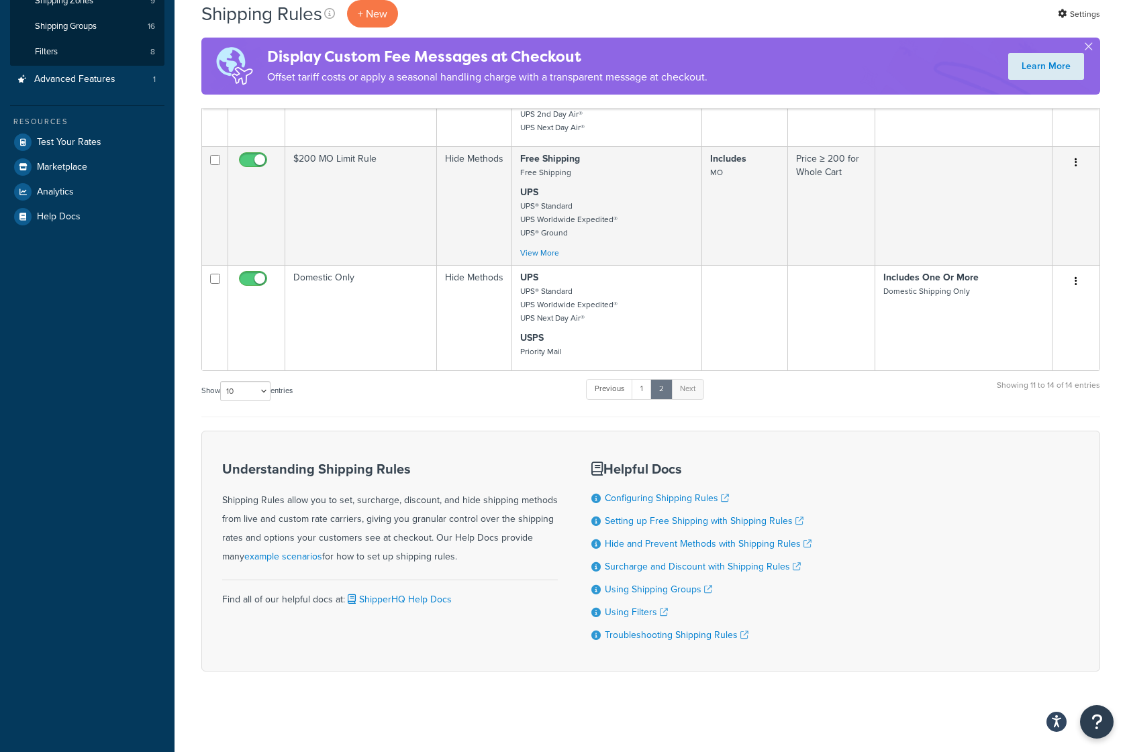
scroll to position [264, 0]
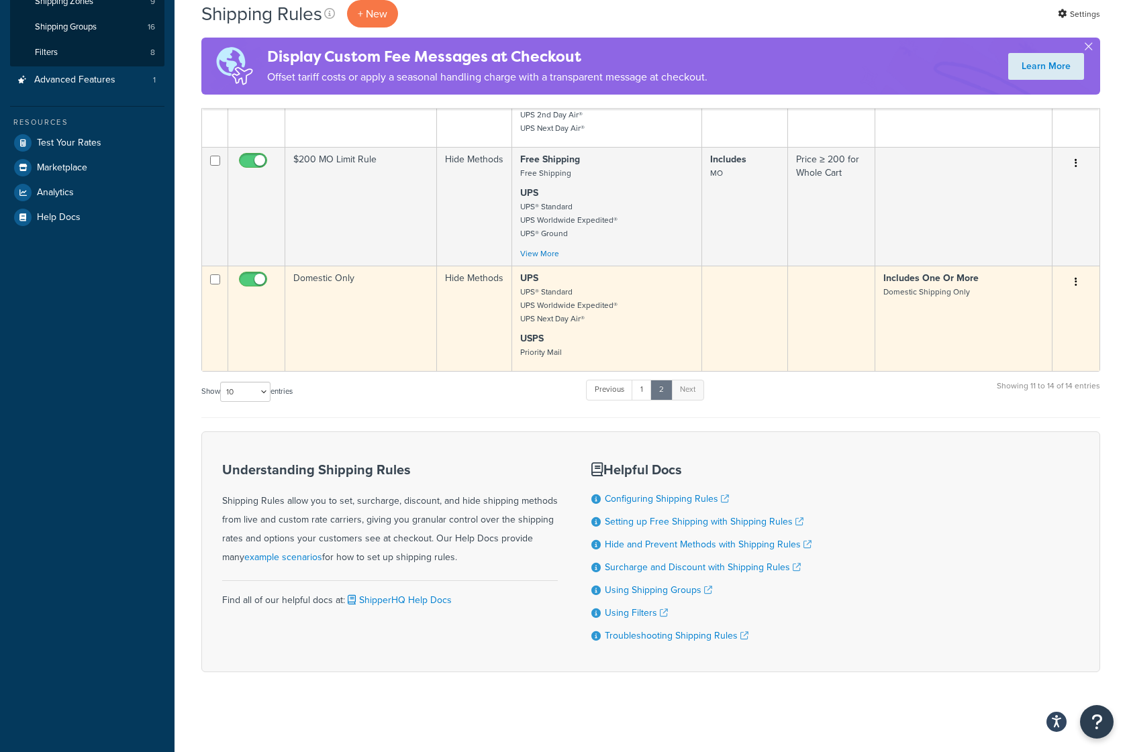
click at [261, 278] on input "checkbox" at bounding box center [254, 283] width 37 height 17
checkbox input "false"
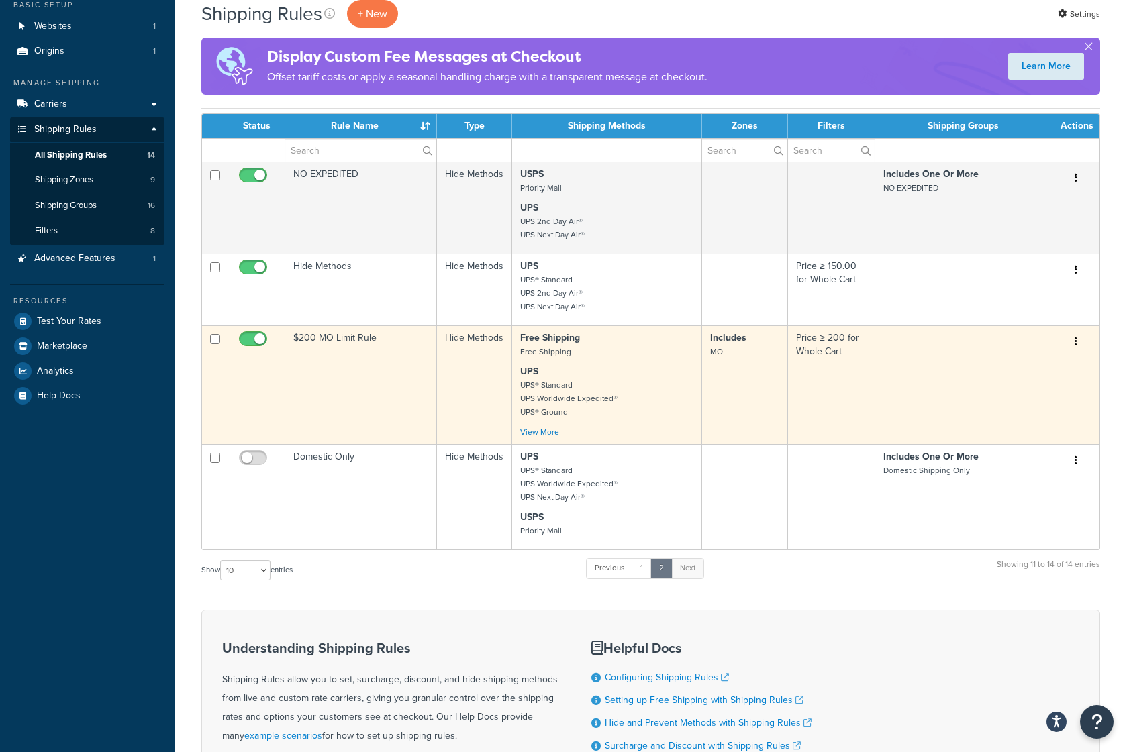
scroll to position [0, 0]
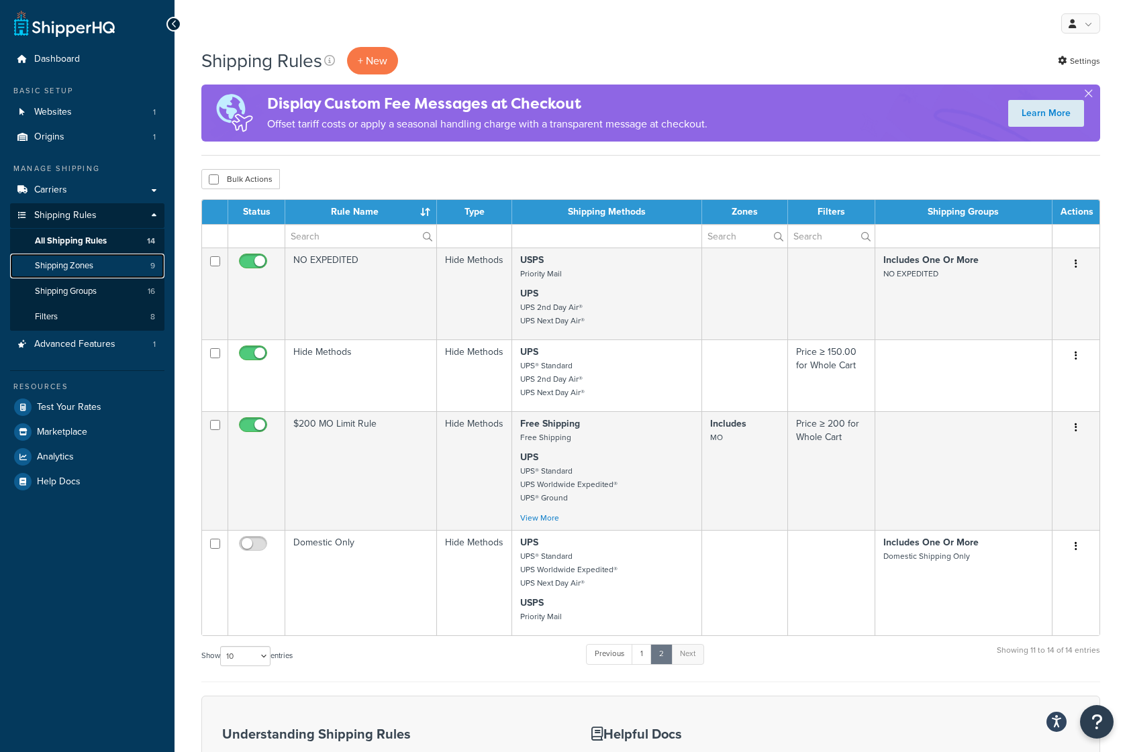
click at [40, 260] on span "Shipping Zones" at bounding box center [64, 265] width 58 height 11
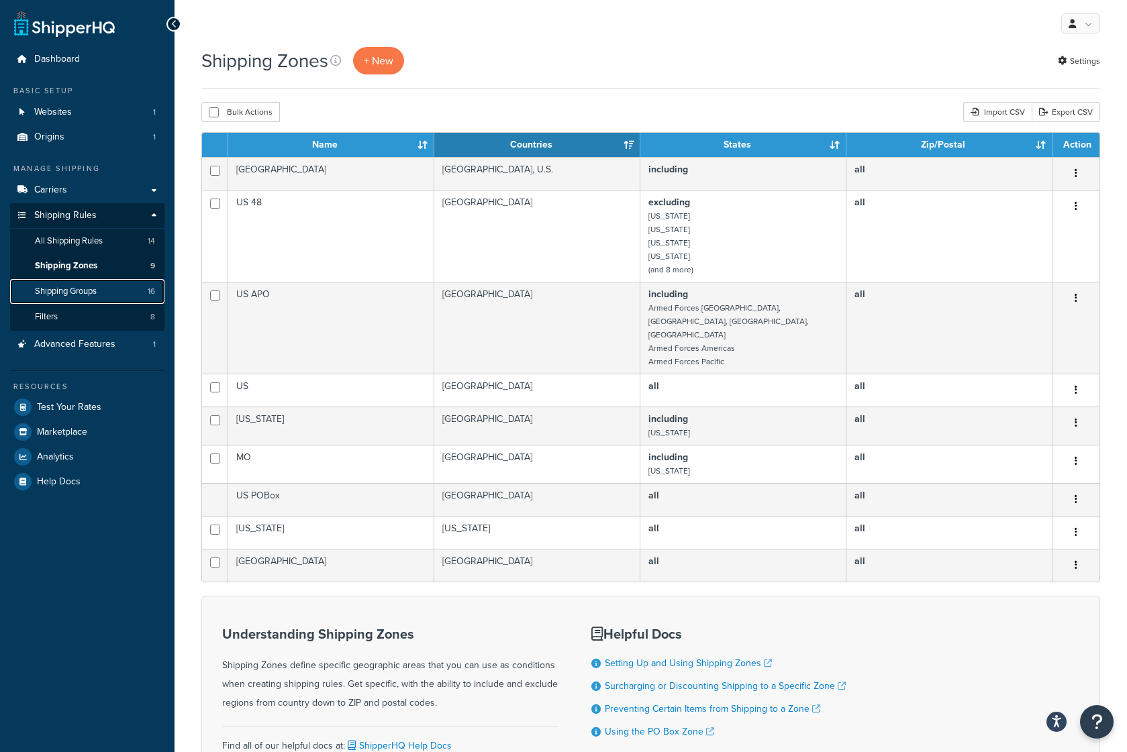
click at [89, 291] on span "Shipping Groups" at bounding box center [66, 291] width 62 height 11
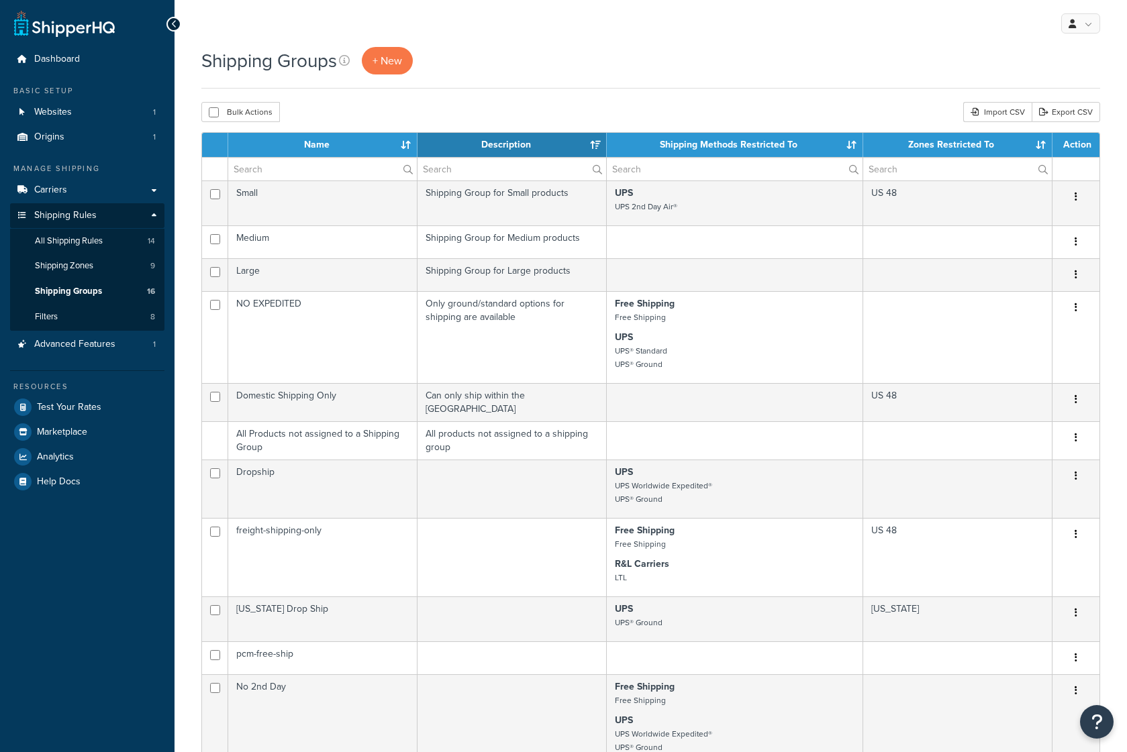
select select "15"
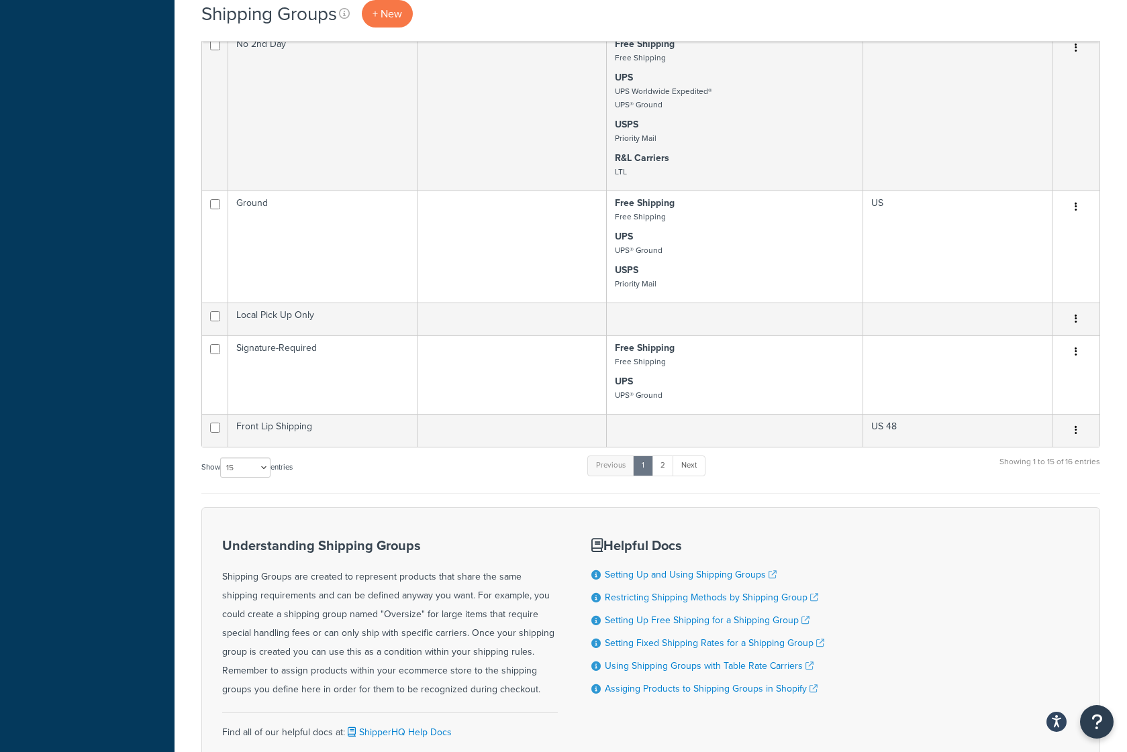
scroll to position [672, 0]
